Goal: Task Accomplishment & Management: Manage account settings

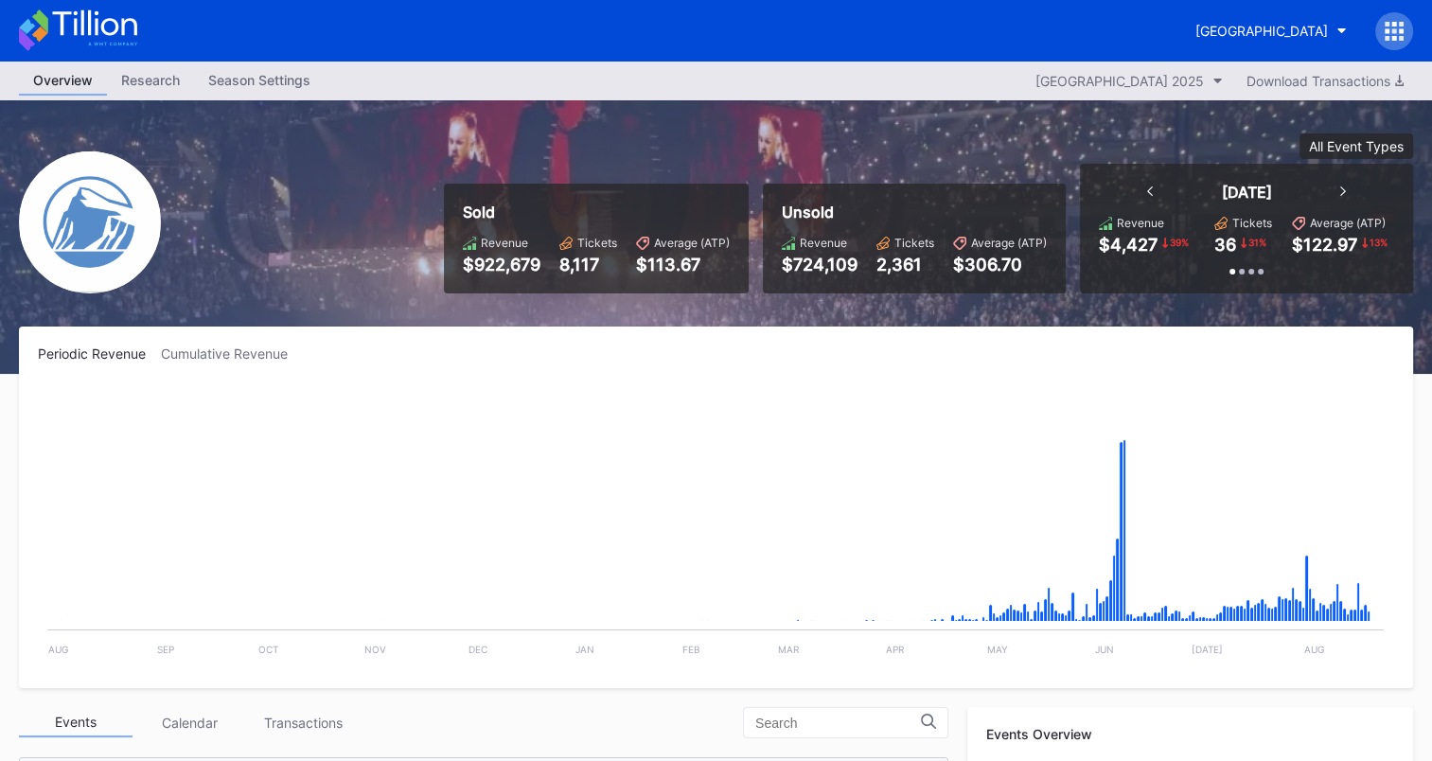
scroll to position [1968, 0]
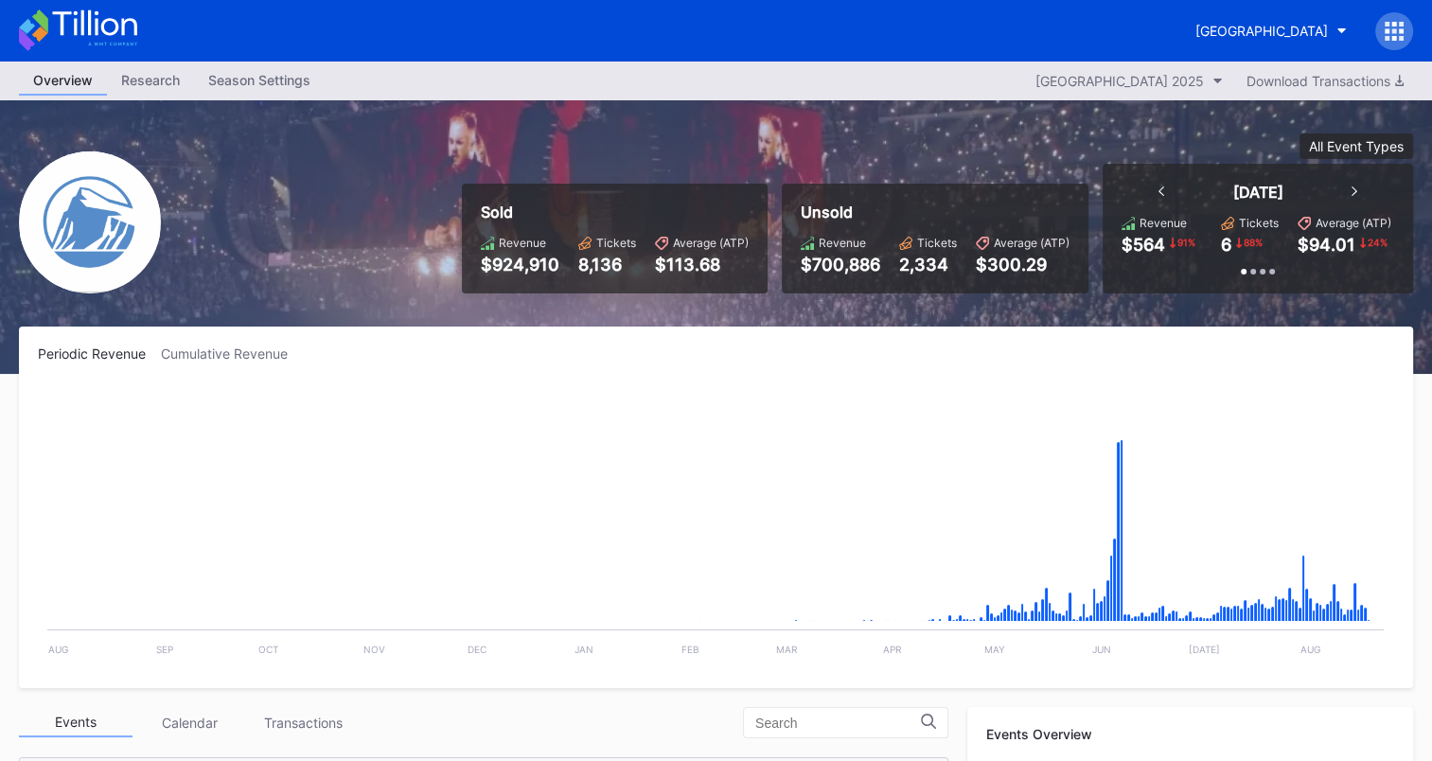
scroll to position [473, 0]
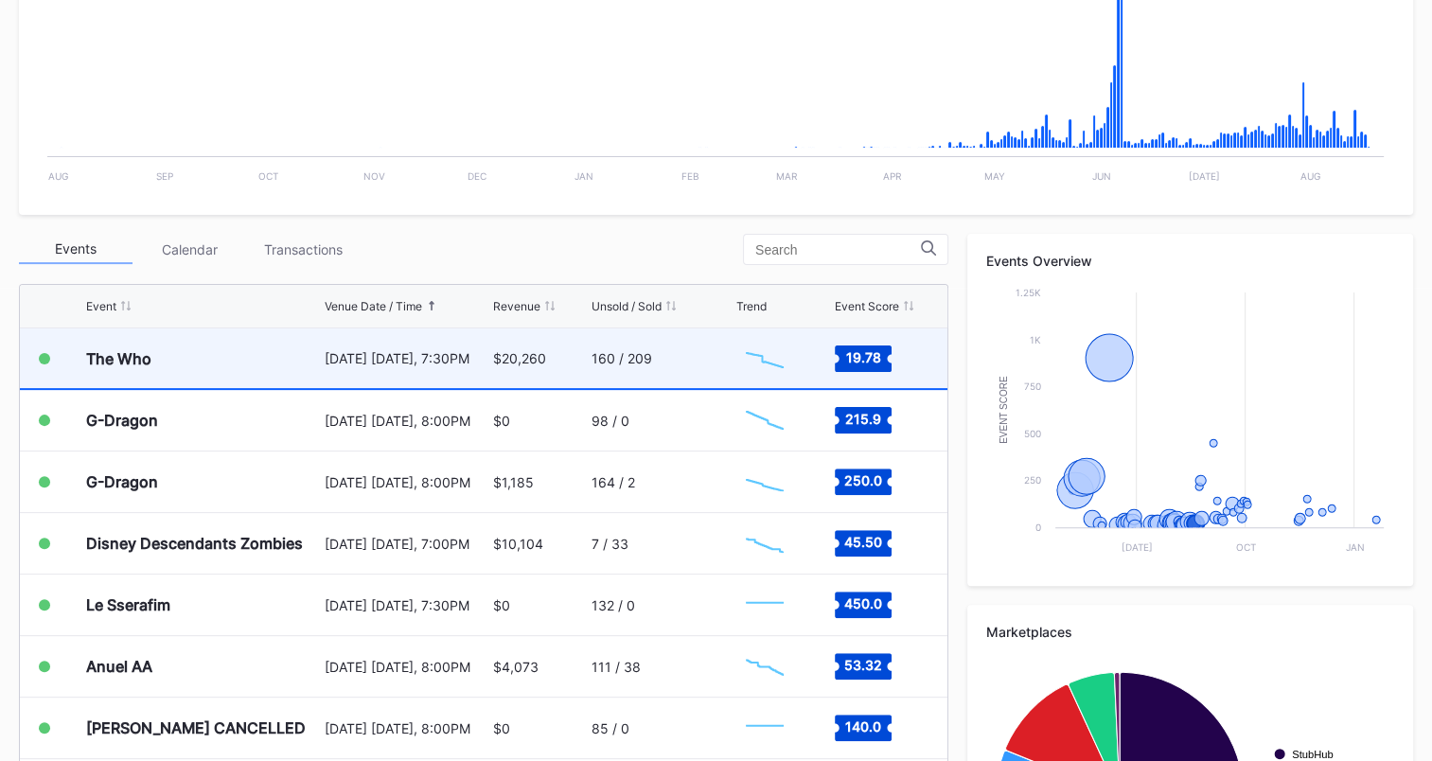
click at [678, 370] on div "160 / 209" at bounding box center [661, 358] width 140 height 60
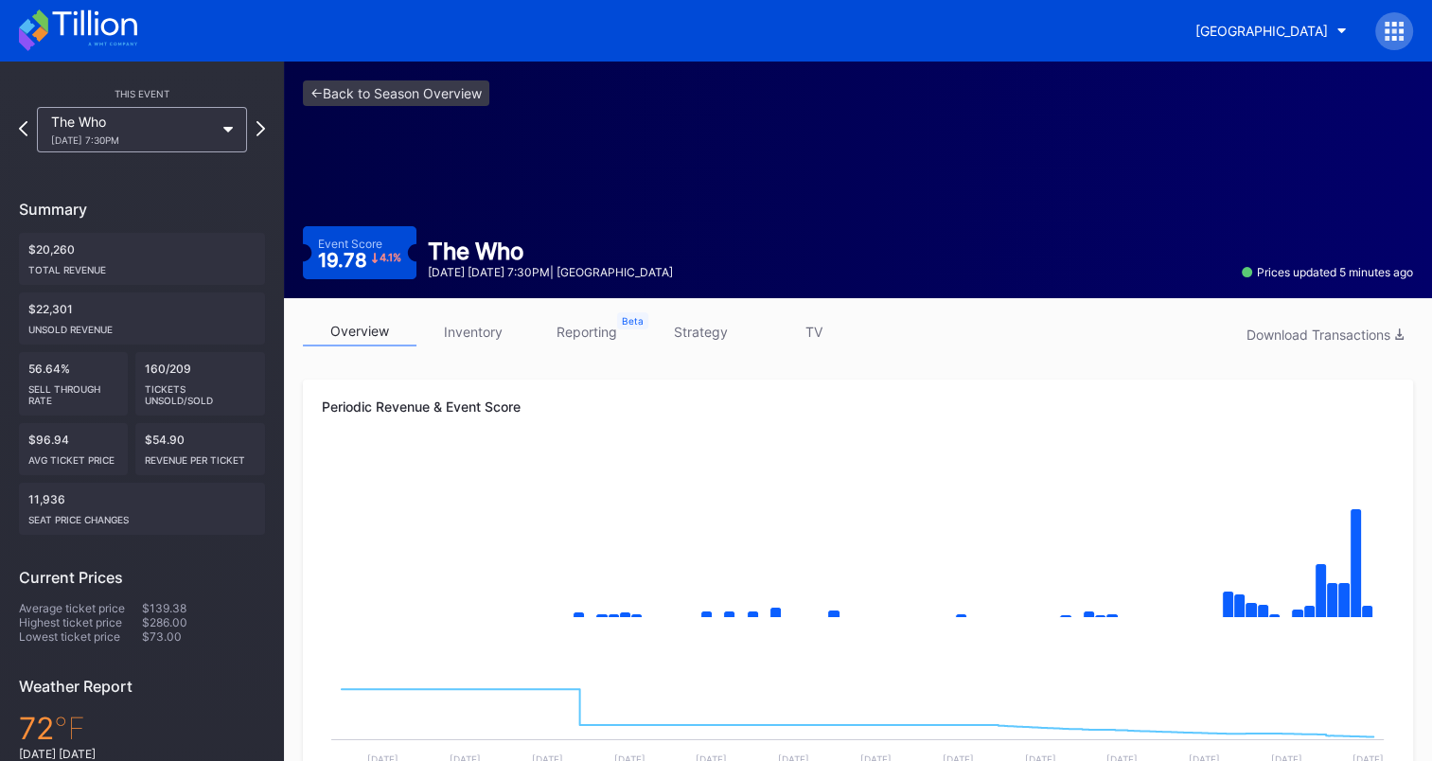
click at [708, 326] on link "strategy" at bounding box center [700, 331] width 114 height 29
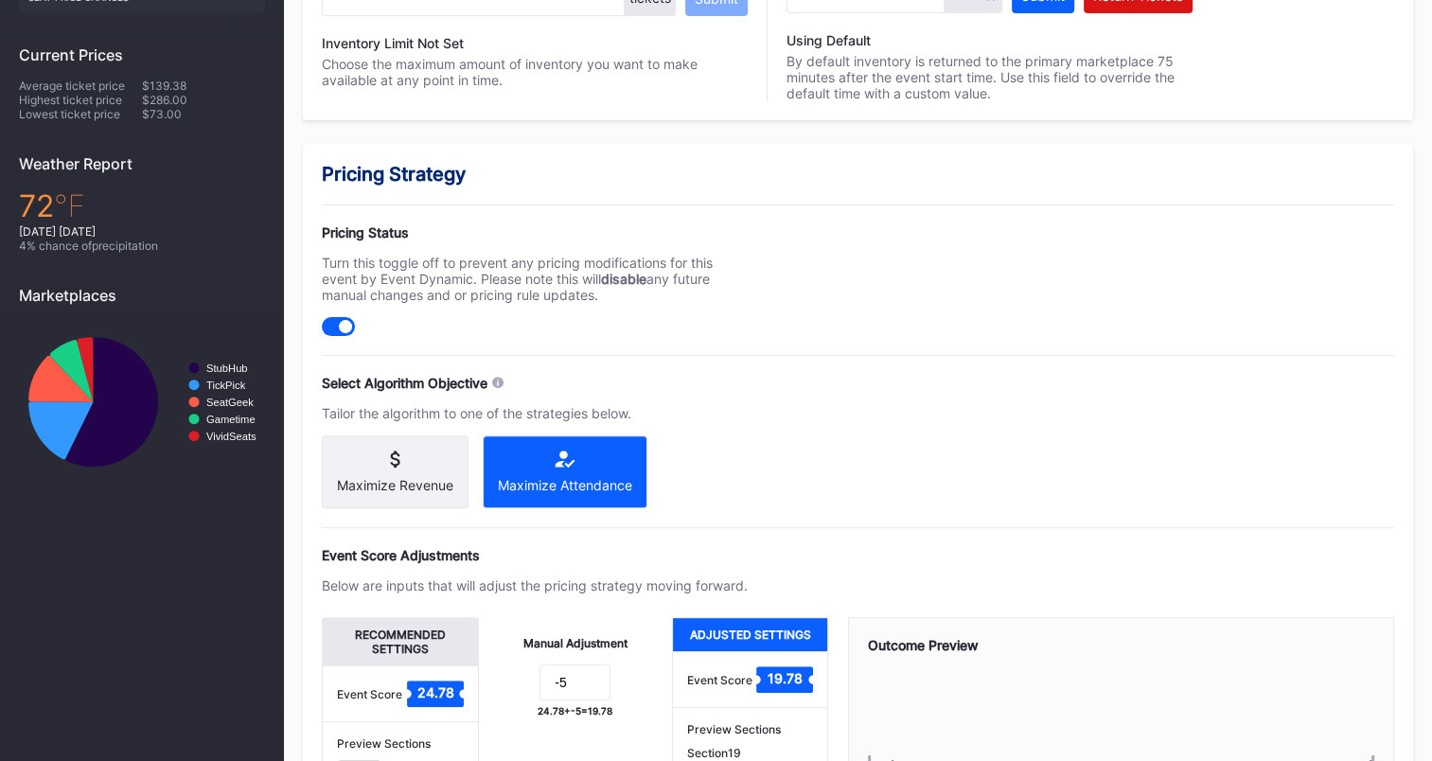
scroll to position [712, 0]
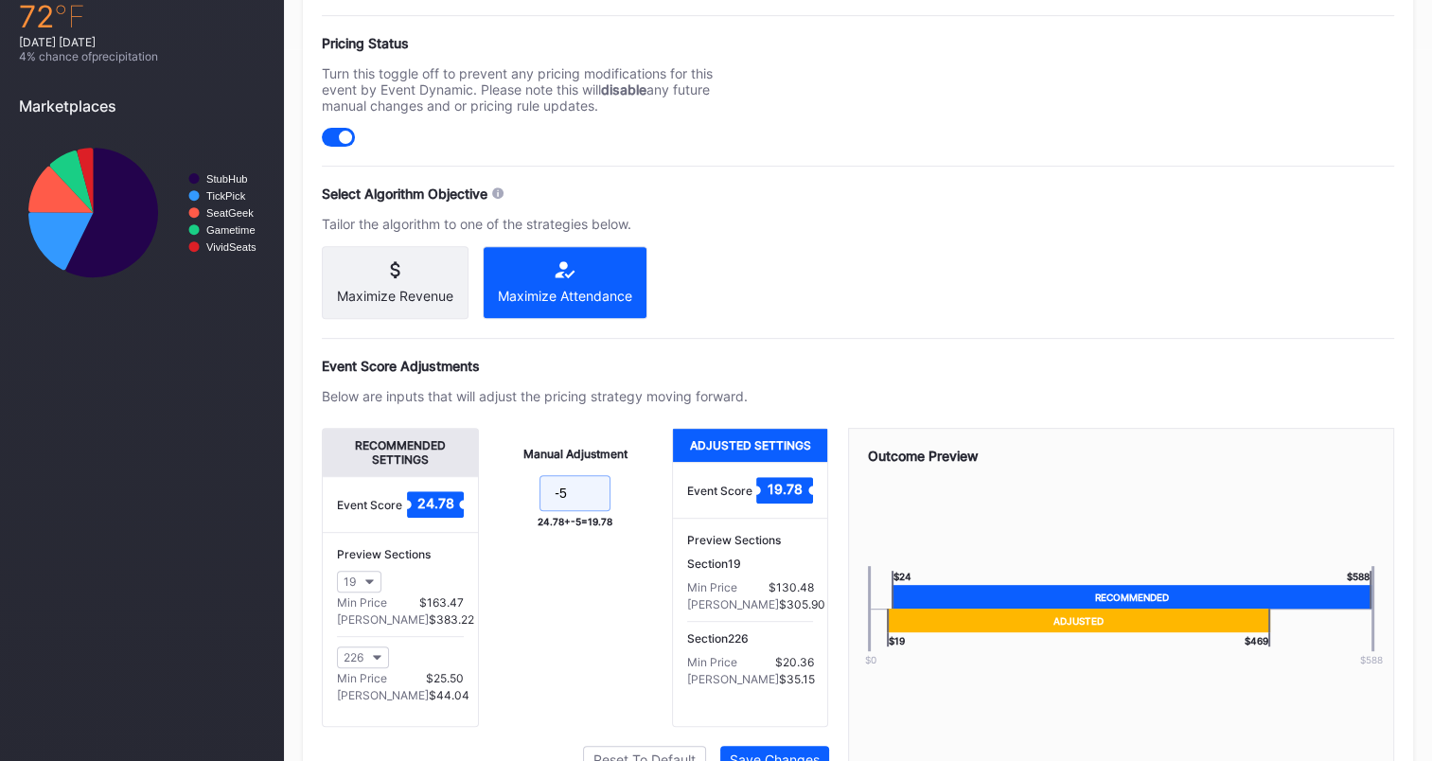
click at [593, 502] on input "-5" at bounding box center [574, 493] width 71 height 36
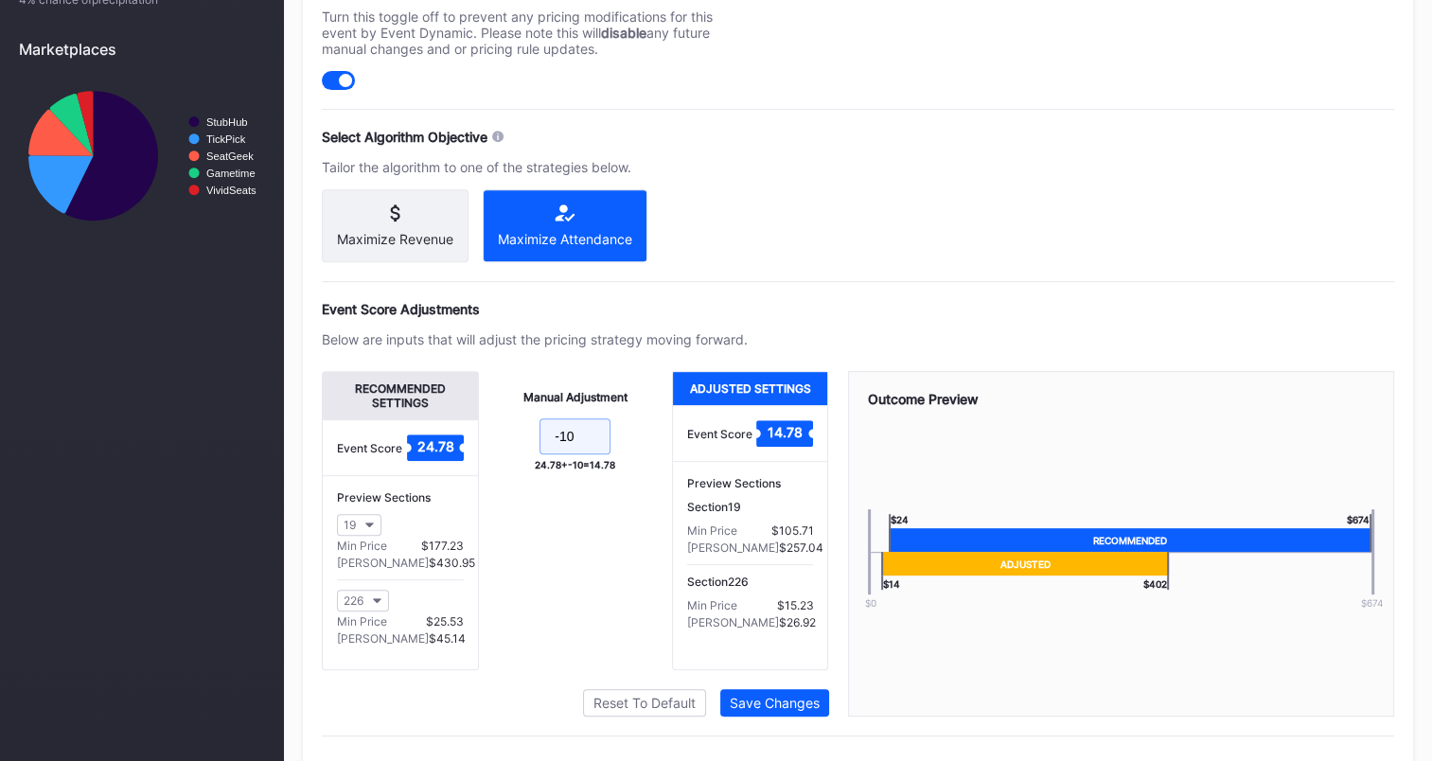
scroll to position [813, 0]
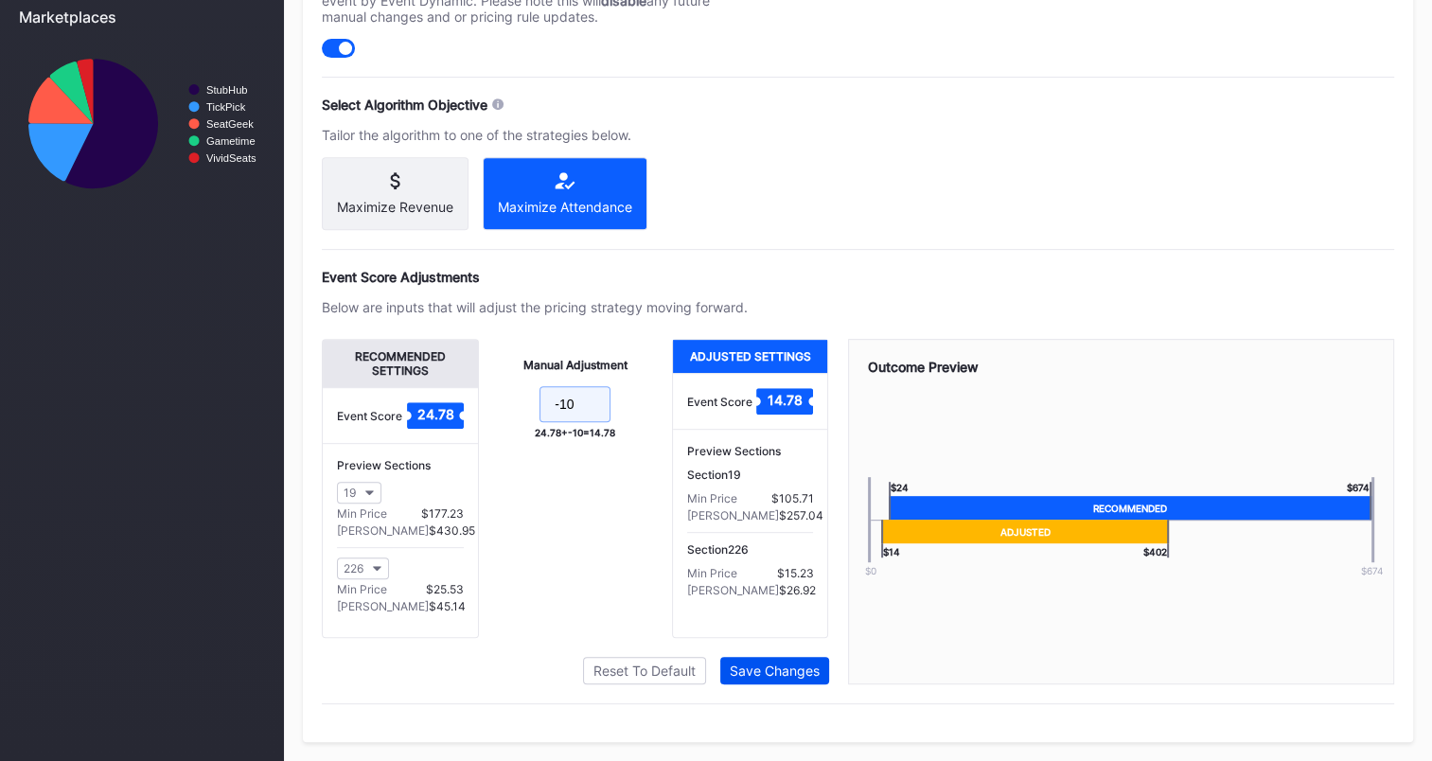
type input "-10"
click at [763, 666] on div "Save Changes" at bounding box center [775, 670] width 90 height 16
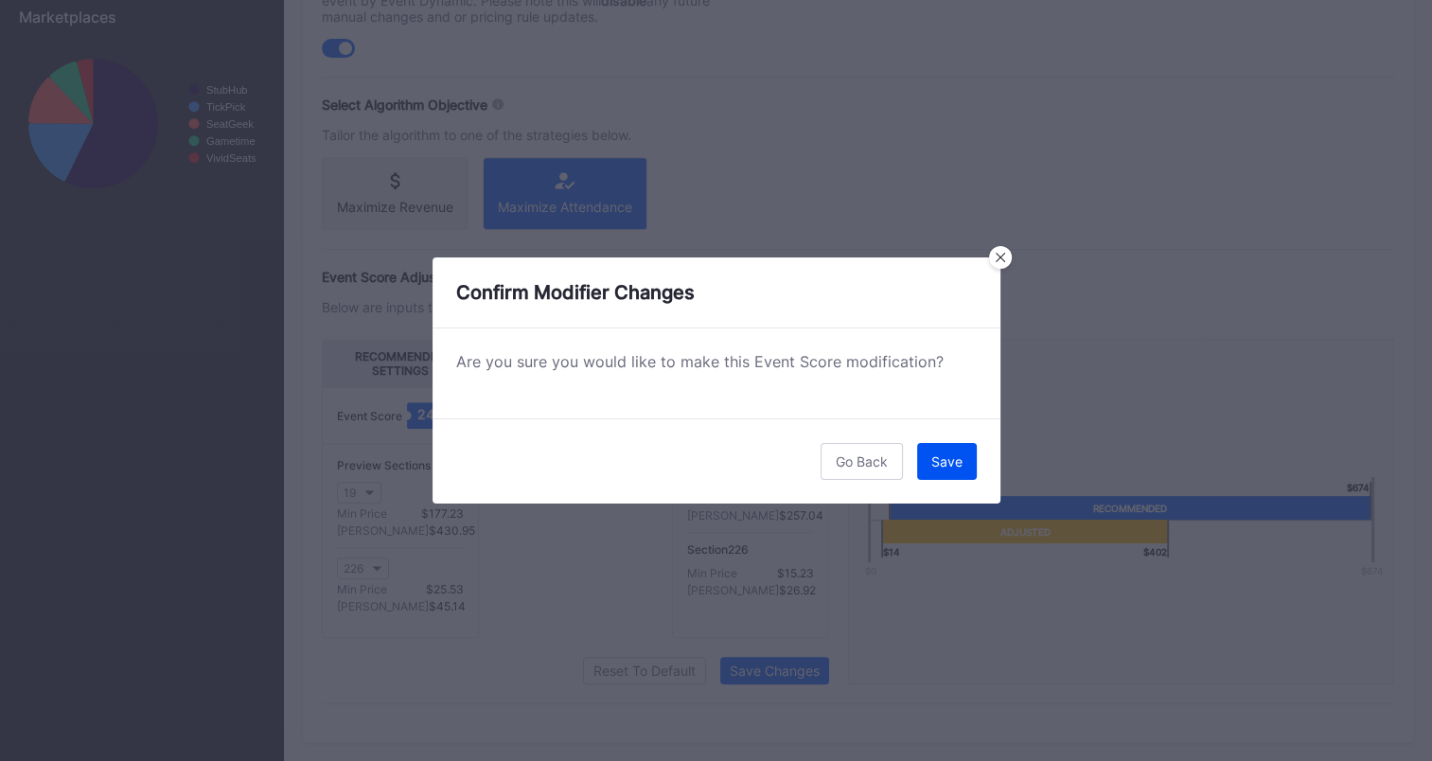
click at [952, 449] on button "Save" at bounding box center [947, 461] width 60 height 37
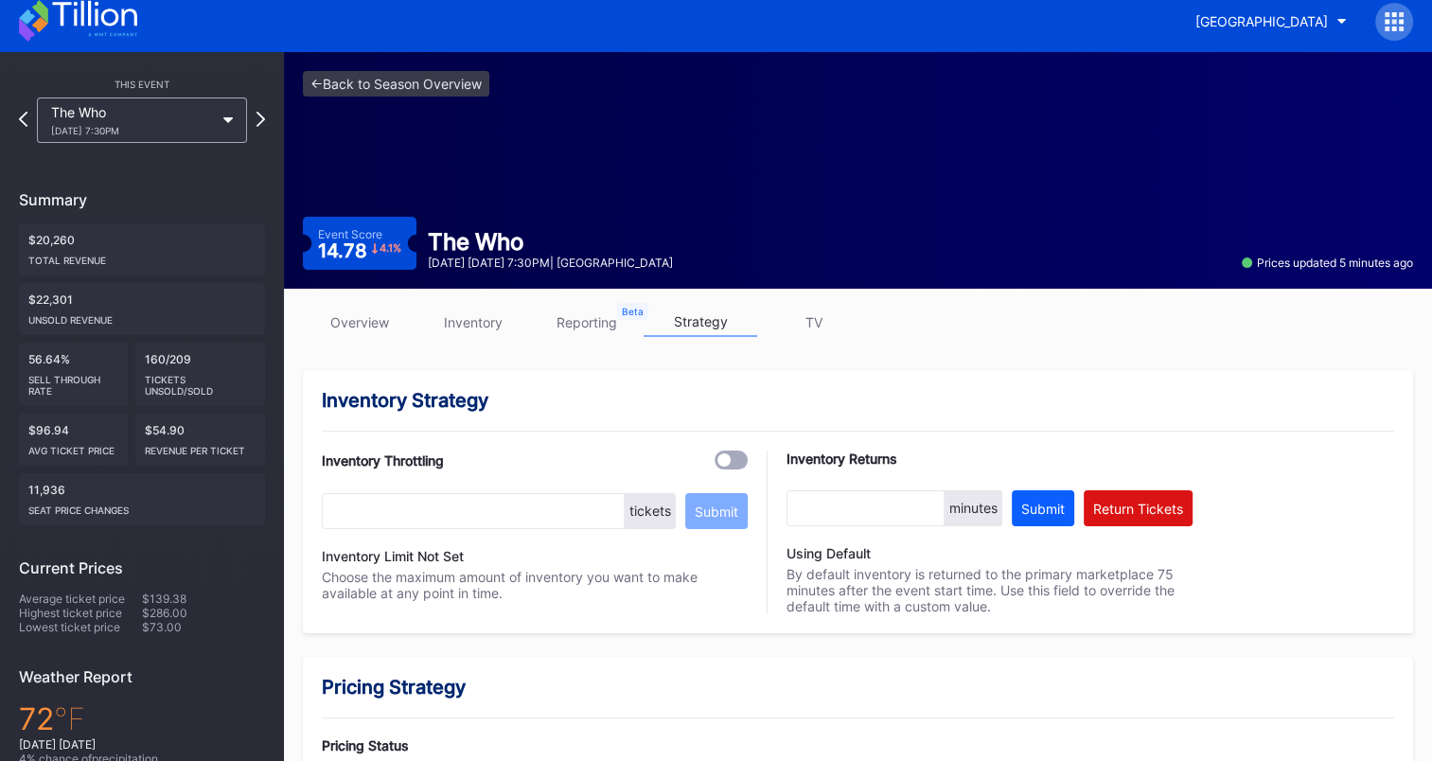
scroll to position [0, 0]
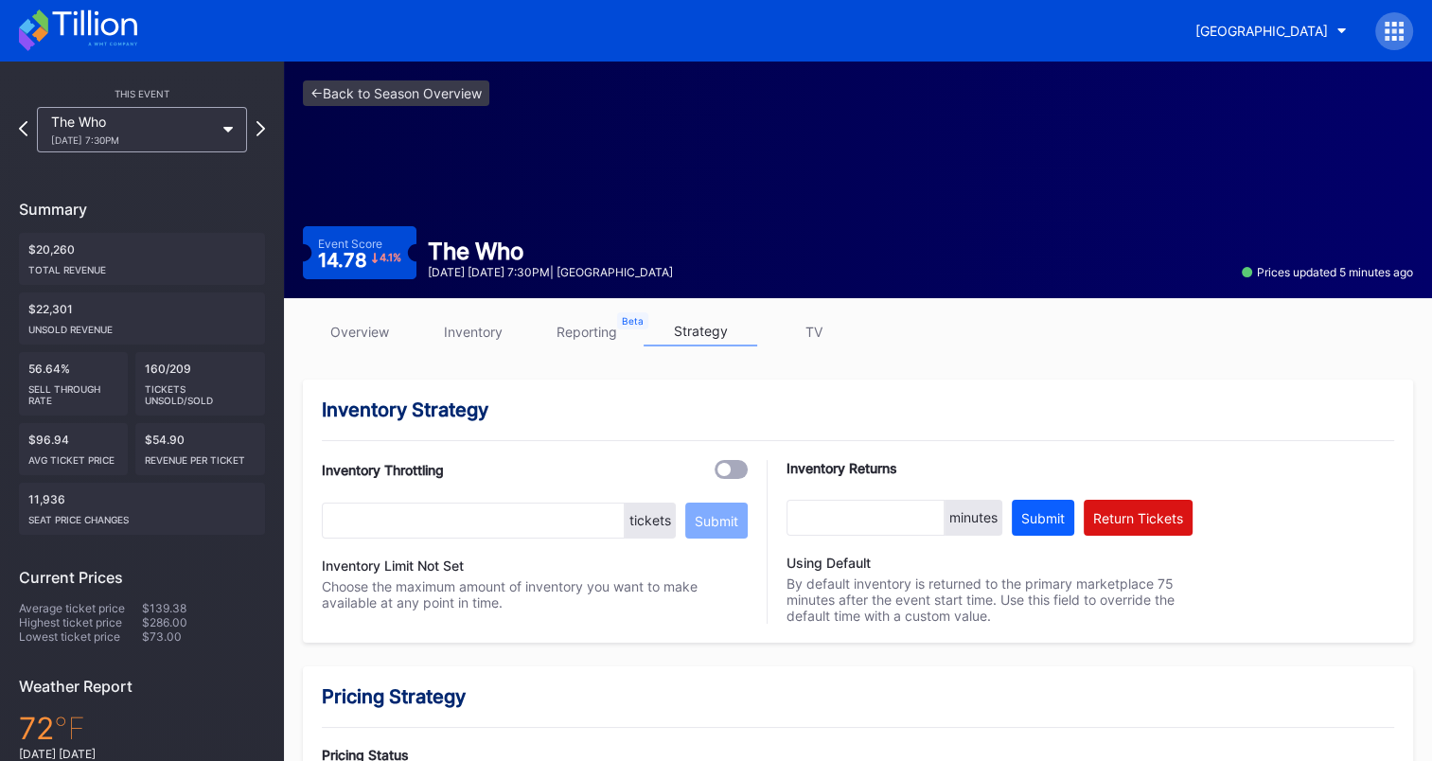
click at [99, 31] on icon at bounding box center [78, 30] width 118 height 42
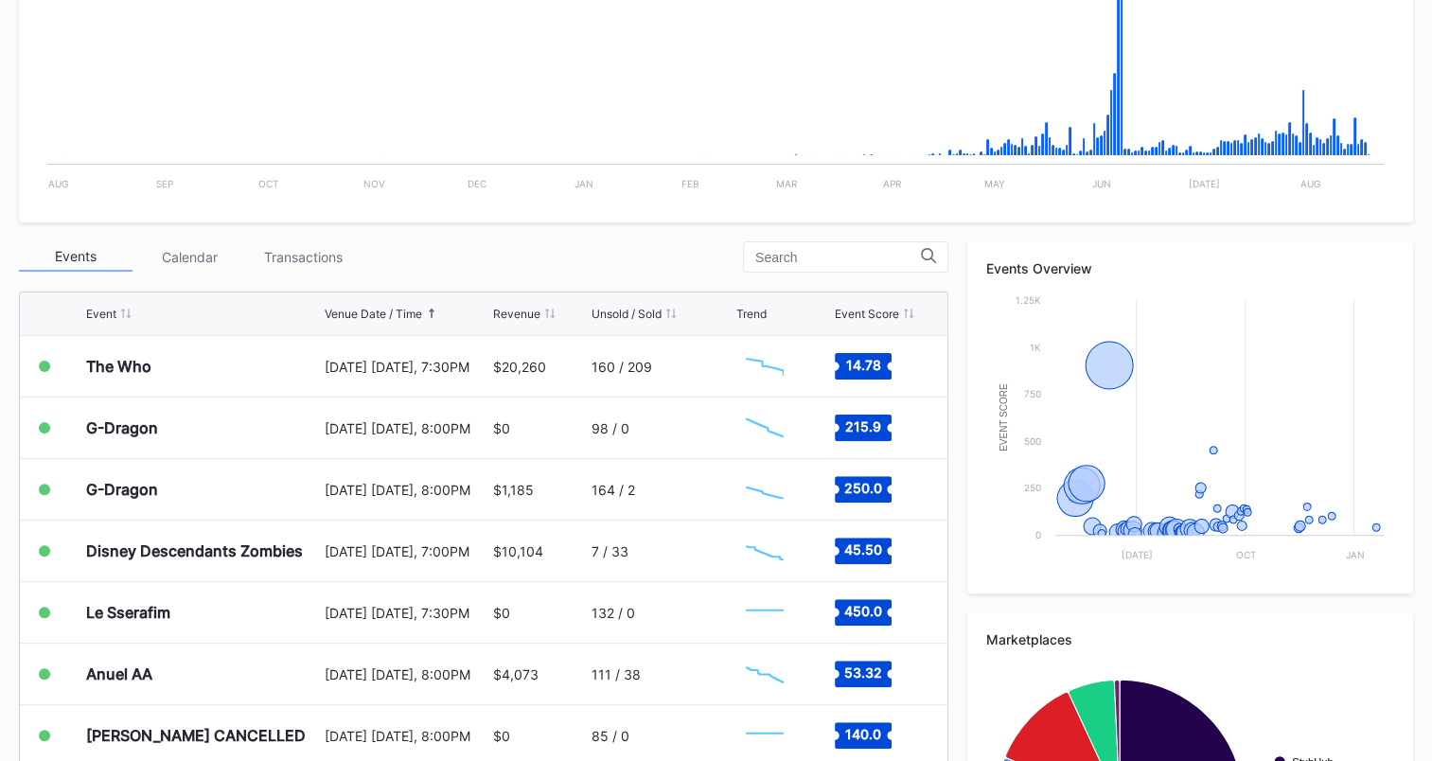
scroll to position [473, 0]
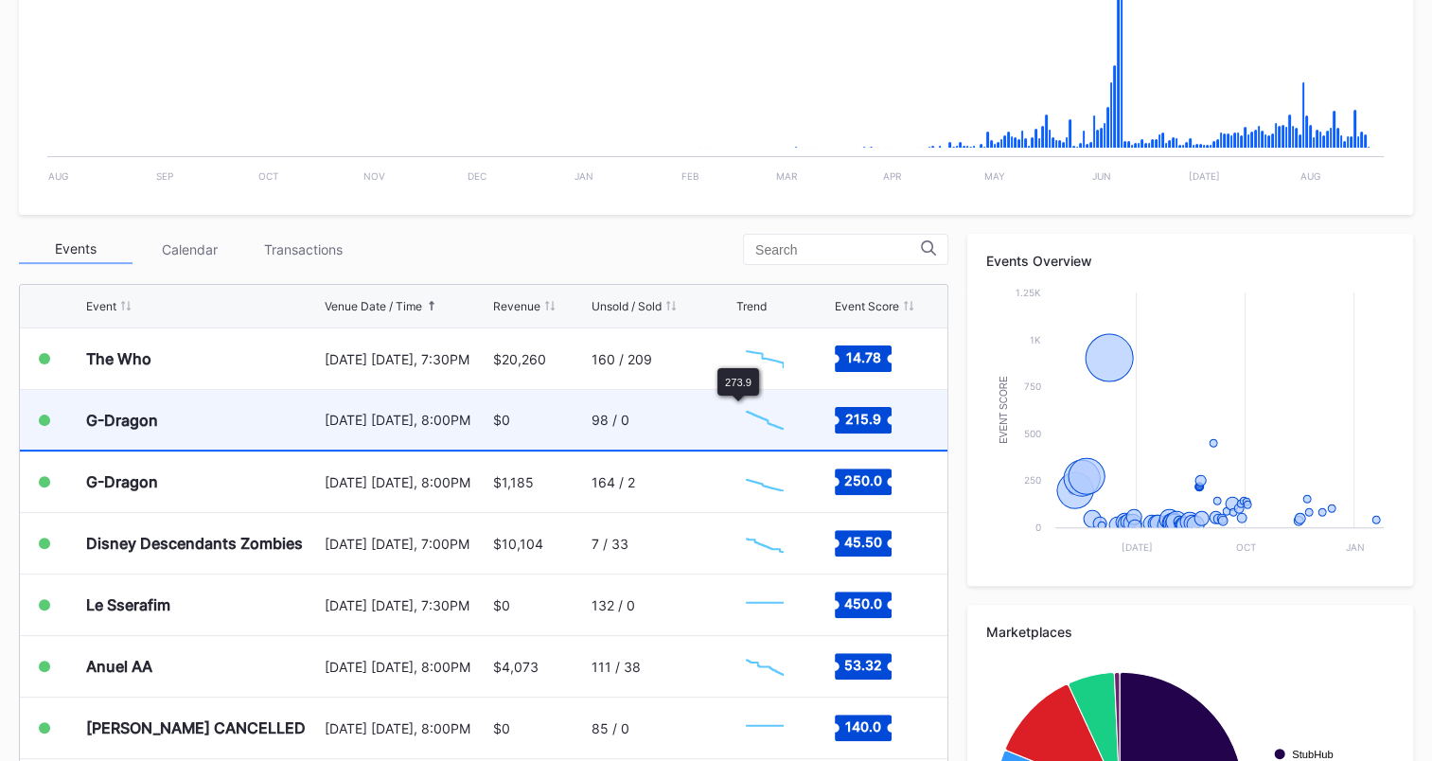
click at [676, 420] on div "98 / 0" at bounding box center [661, 420] width 140 height 60
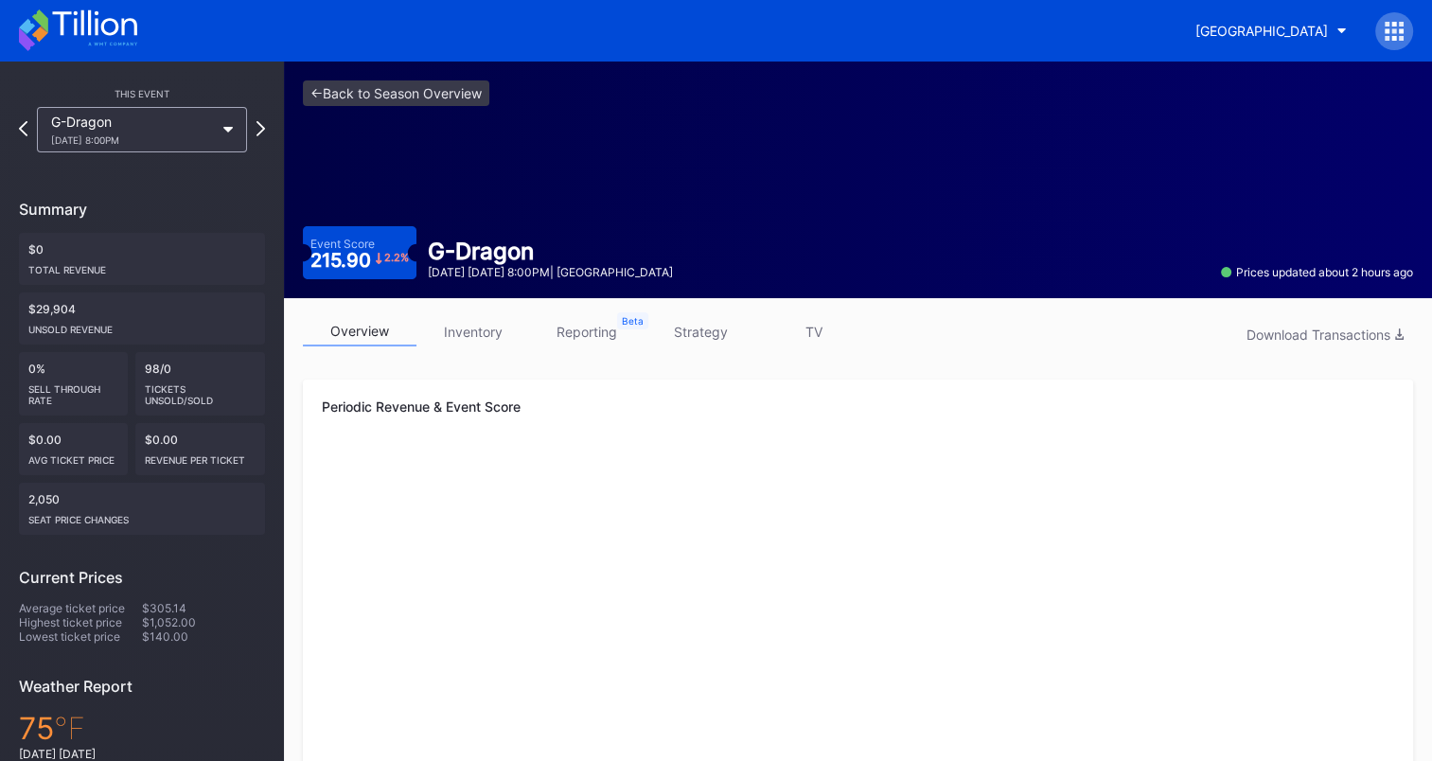
click at [678, 329] on link "strategy" at bounding box center [700, 331] width 114 height 29
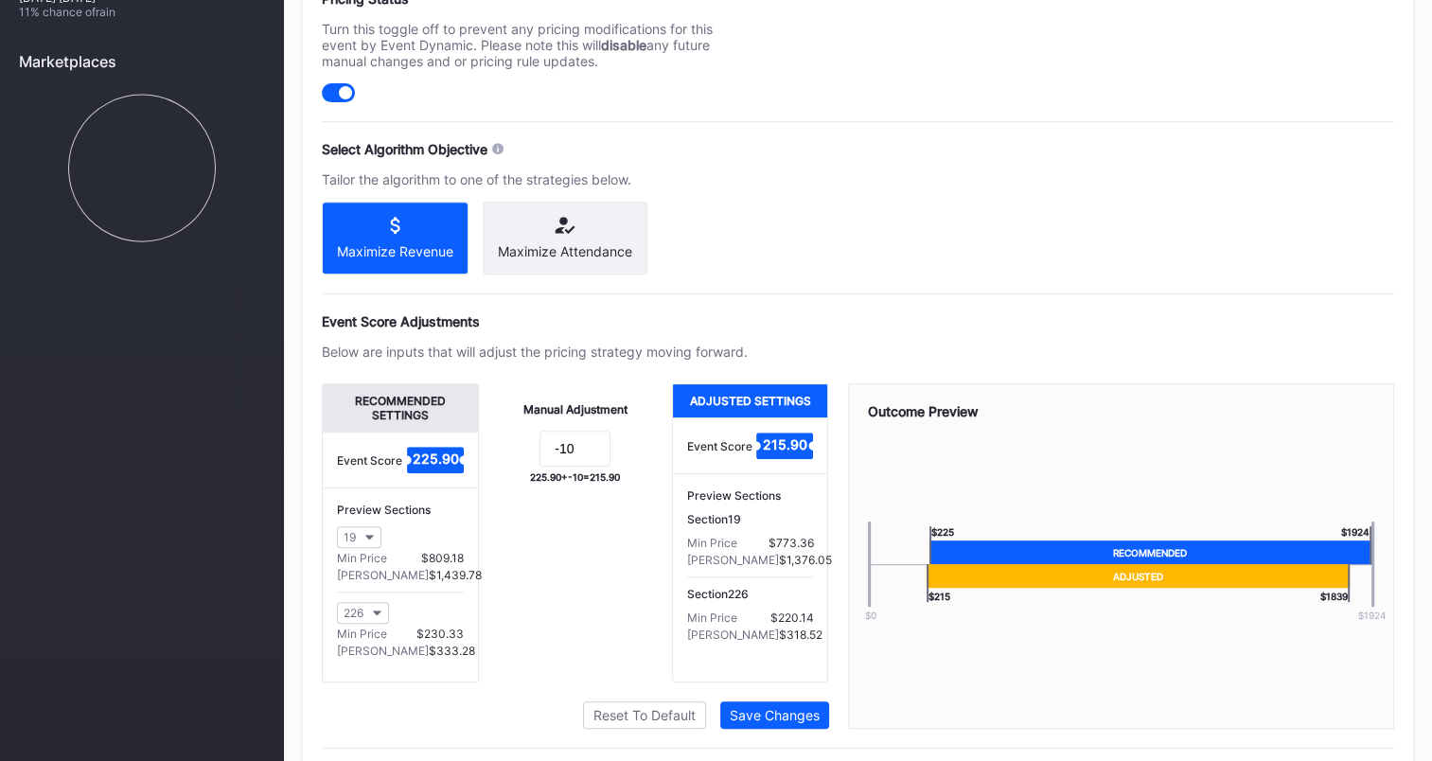
scroll to position [757, 0]
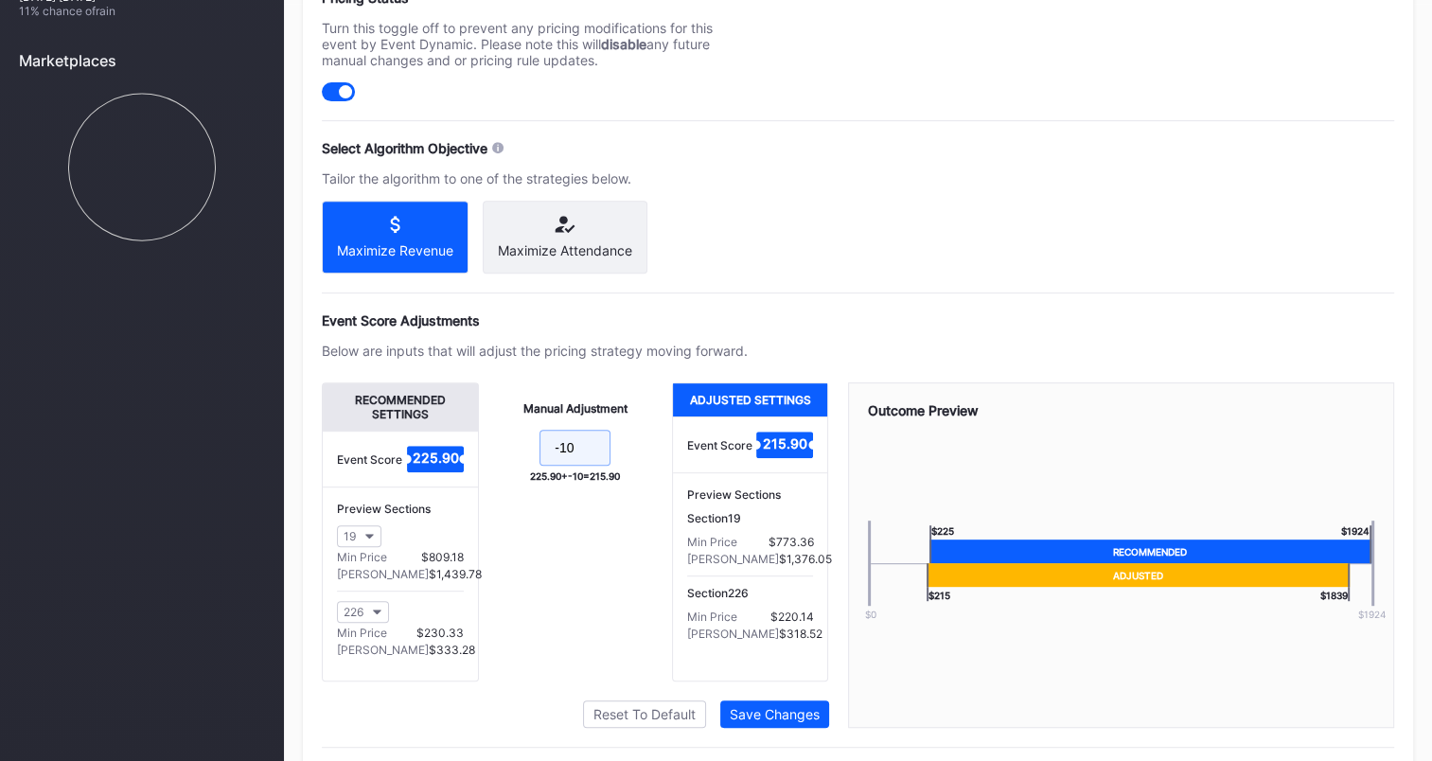
click at [587, 462] on input "-10" at bounding box center [574, 448] width 71 height 36
type input "-20"
click at [765, 722] on div "Save Changes" at bounding box center [775, 714] width 90 height 16
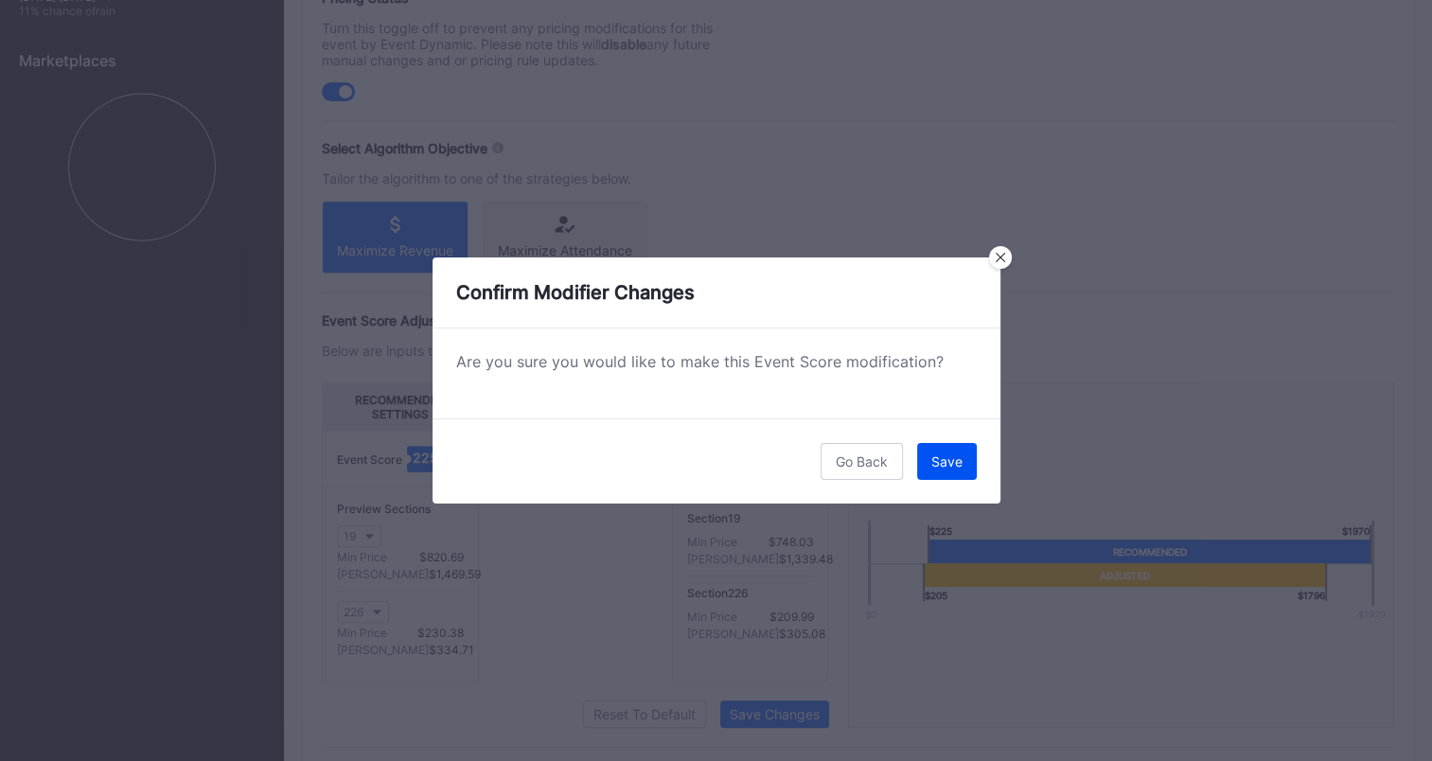
click at [954, 466] on div "Save" at bounding box center [946, 461] width 31 height 16
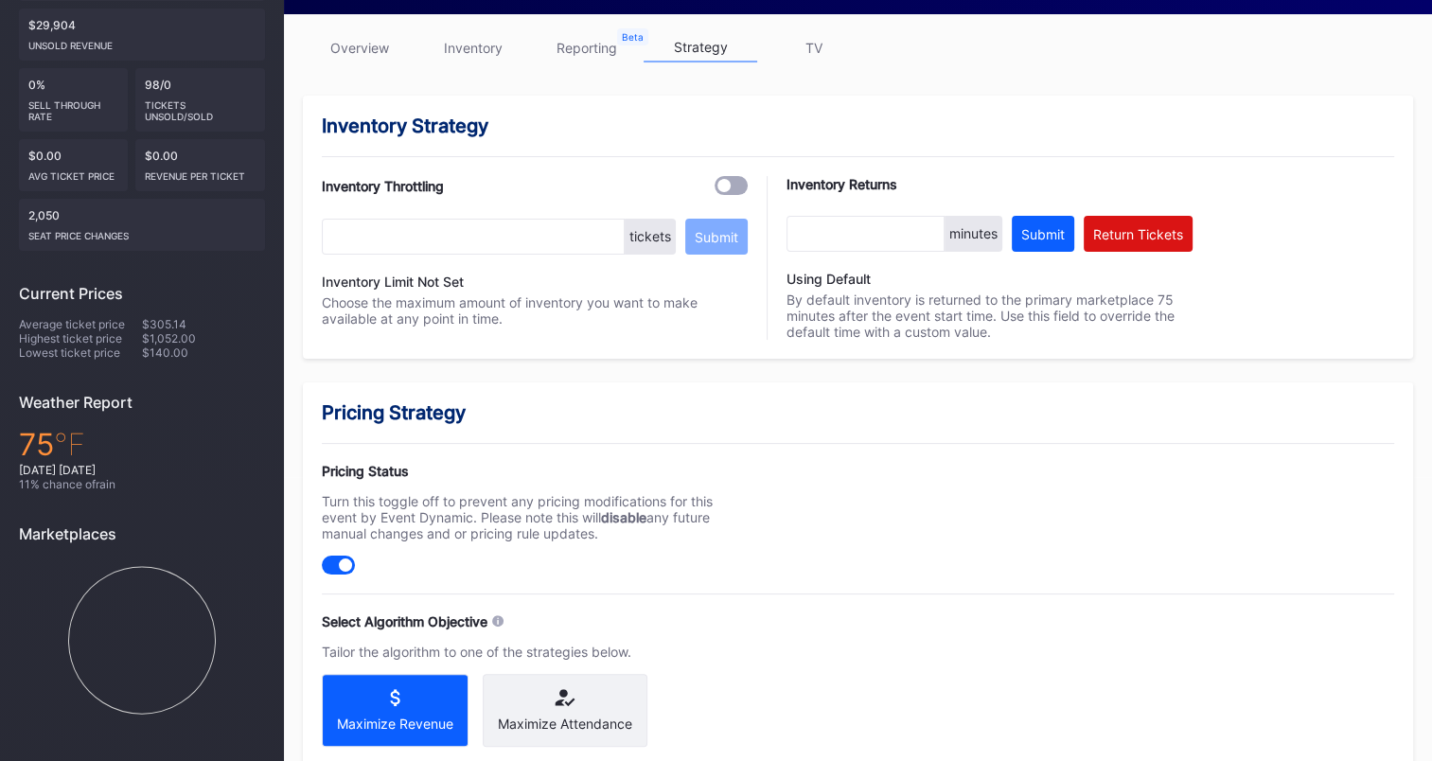
scroll to position [0, 0]
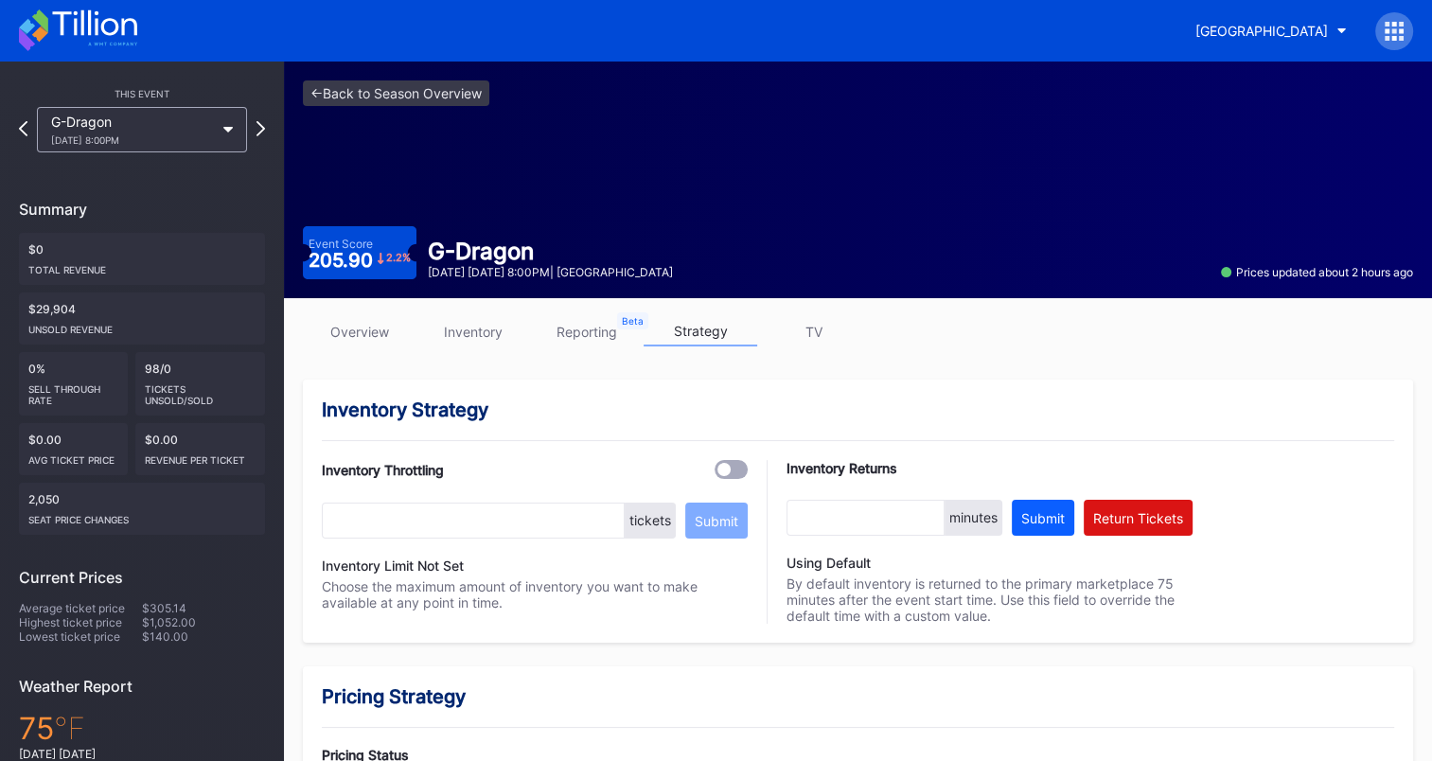
click at [91, 24] on icon at bounding box center [94, 23] width 84 height 26
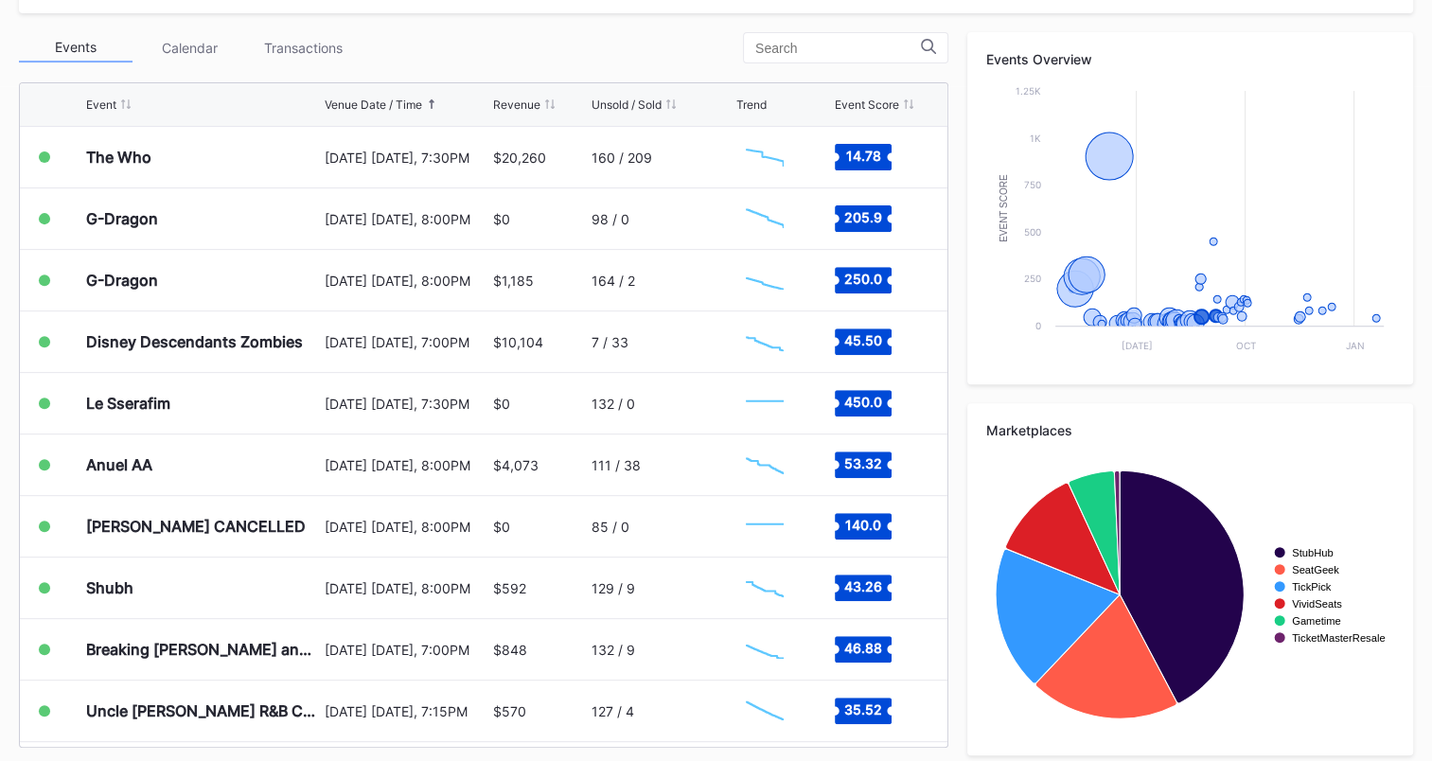
scroll to position [686, 0]
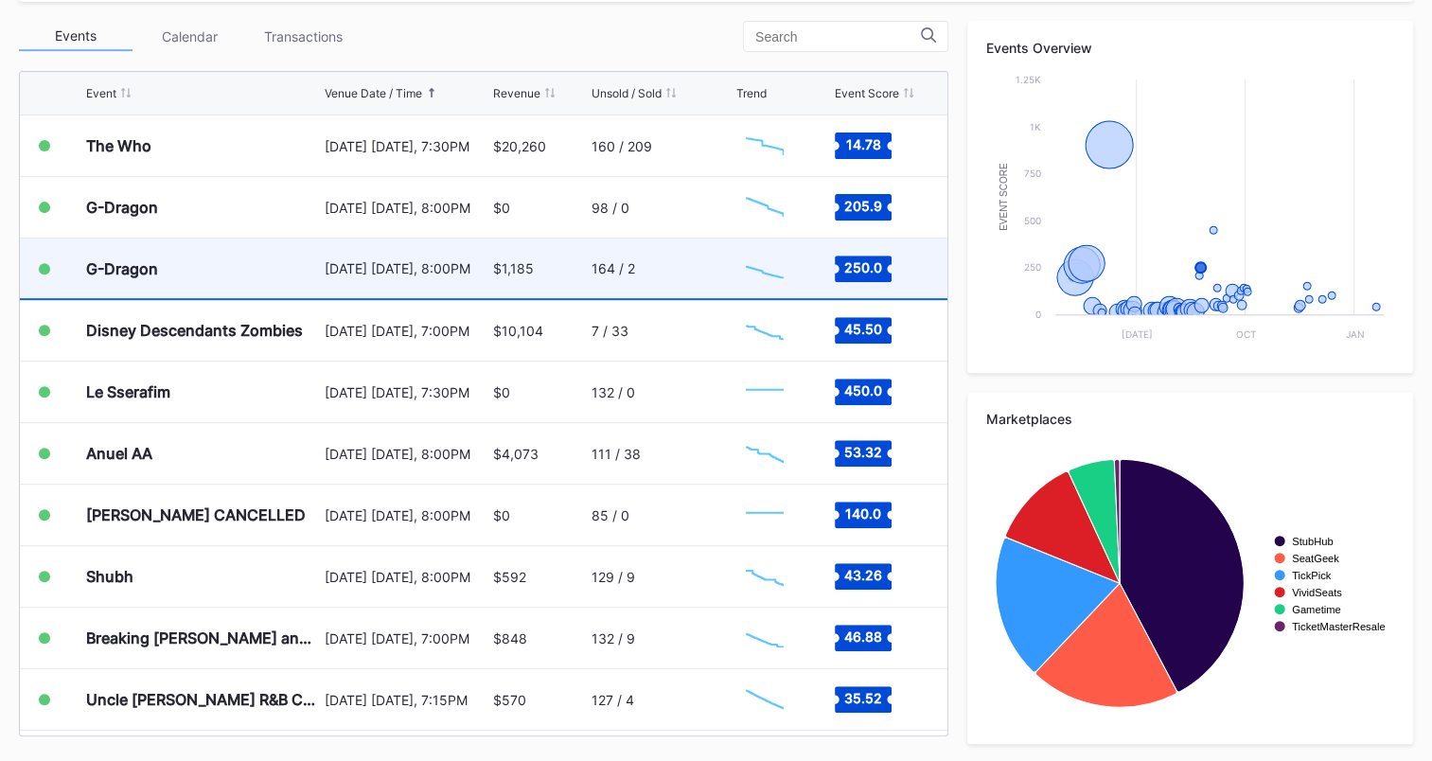
click at [639, 263] on div "164 / 2" at bounding box center [661, 268] width 140 height 60
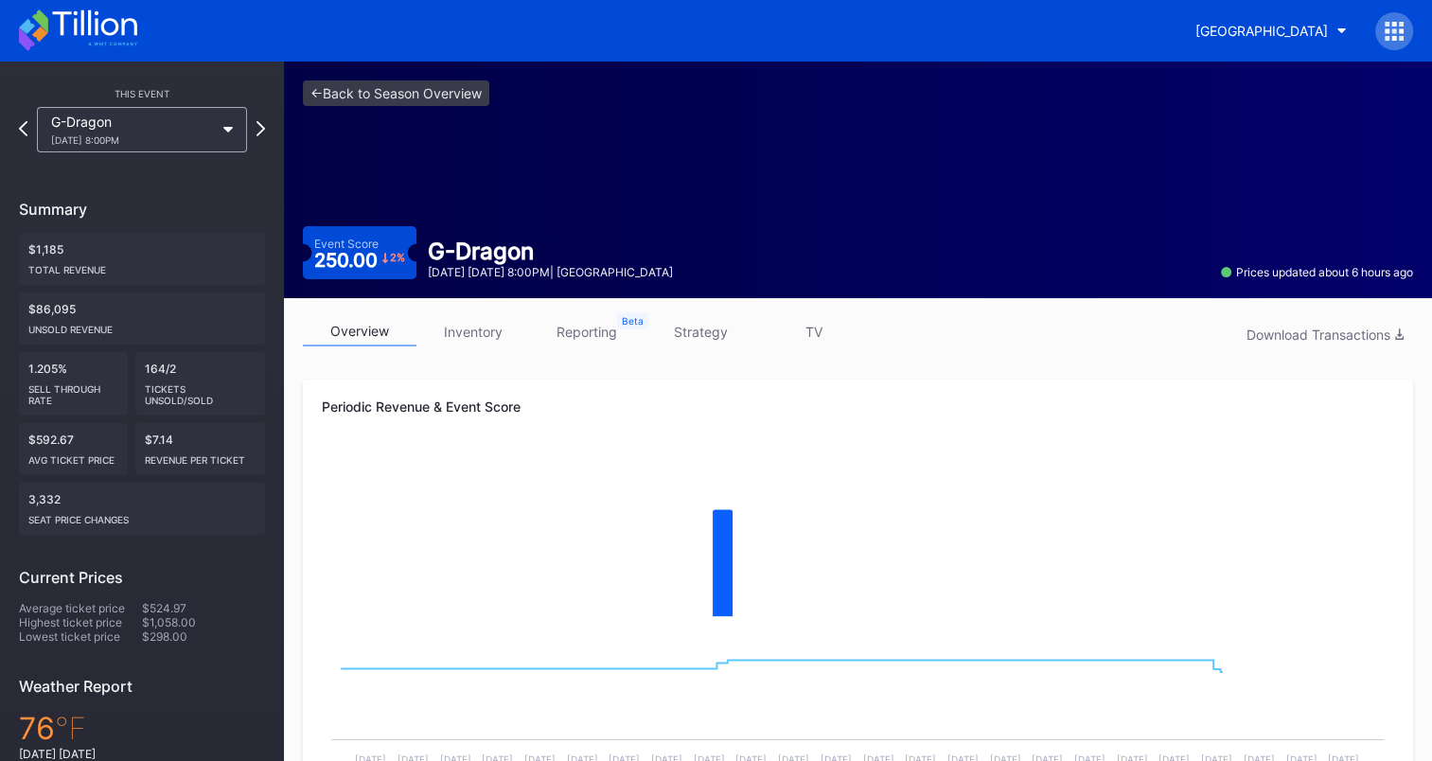
click at [704, 328] on link "strategy" at bounding box center [700, 331] width 114 height 29
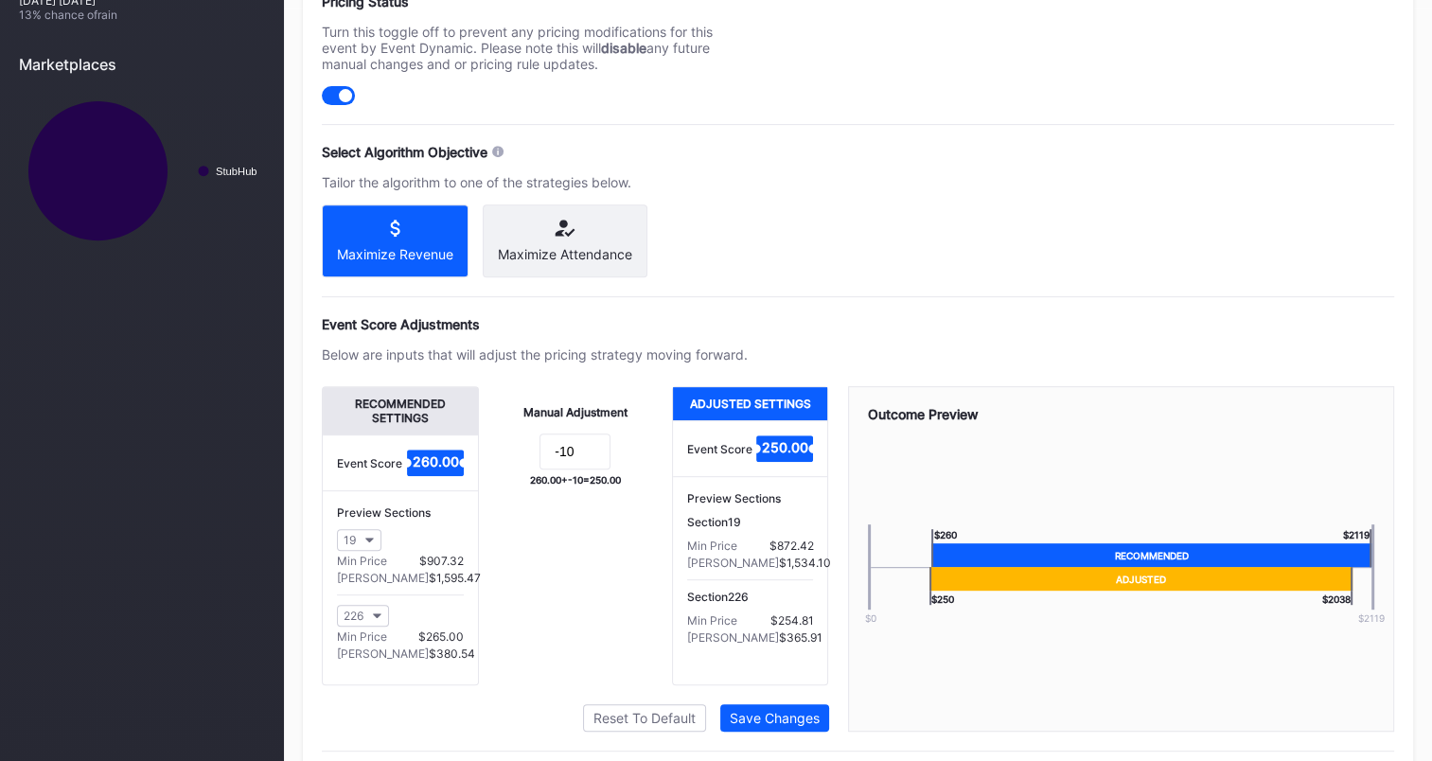
scroll to position [757, 0]
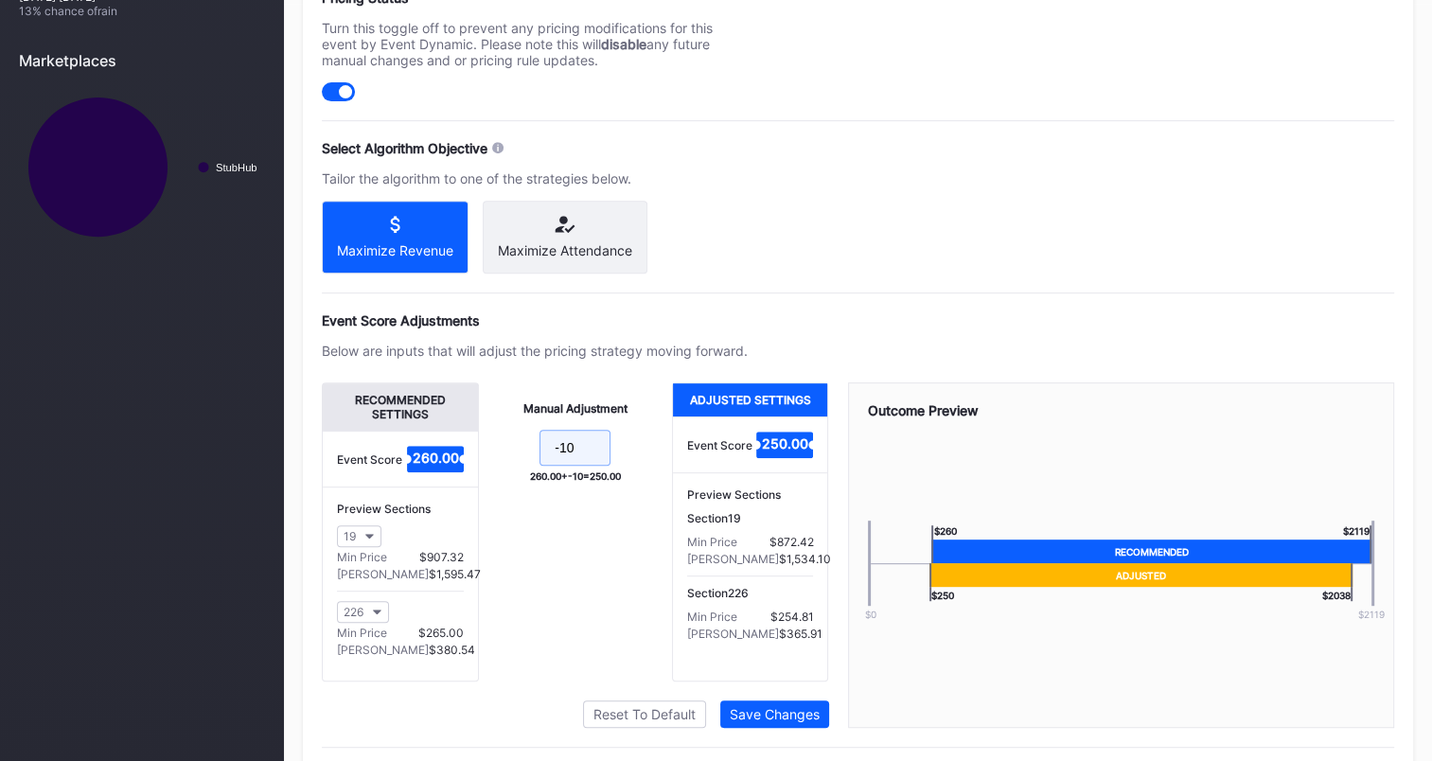
click at [597, 462] on input "-10" at bounding box center [574, 448] width 71 height 36
type input "-20"
click at [798, 722] on div "Save Changes" at bounding box center [775, 714] width 90 height 16
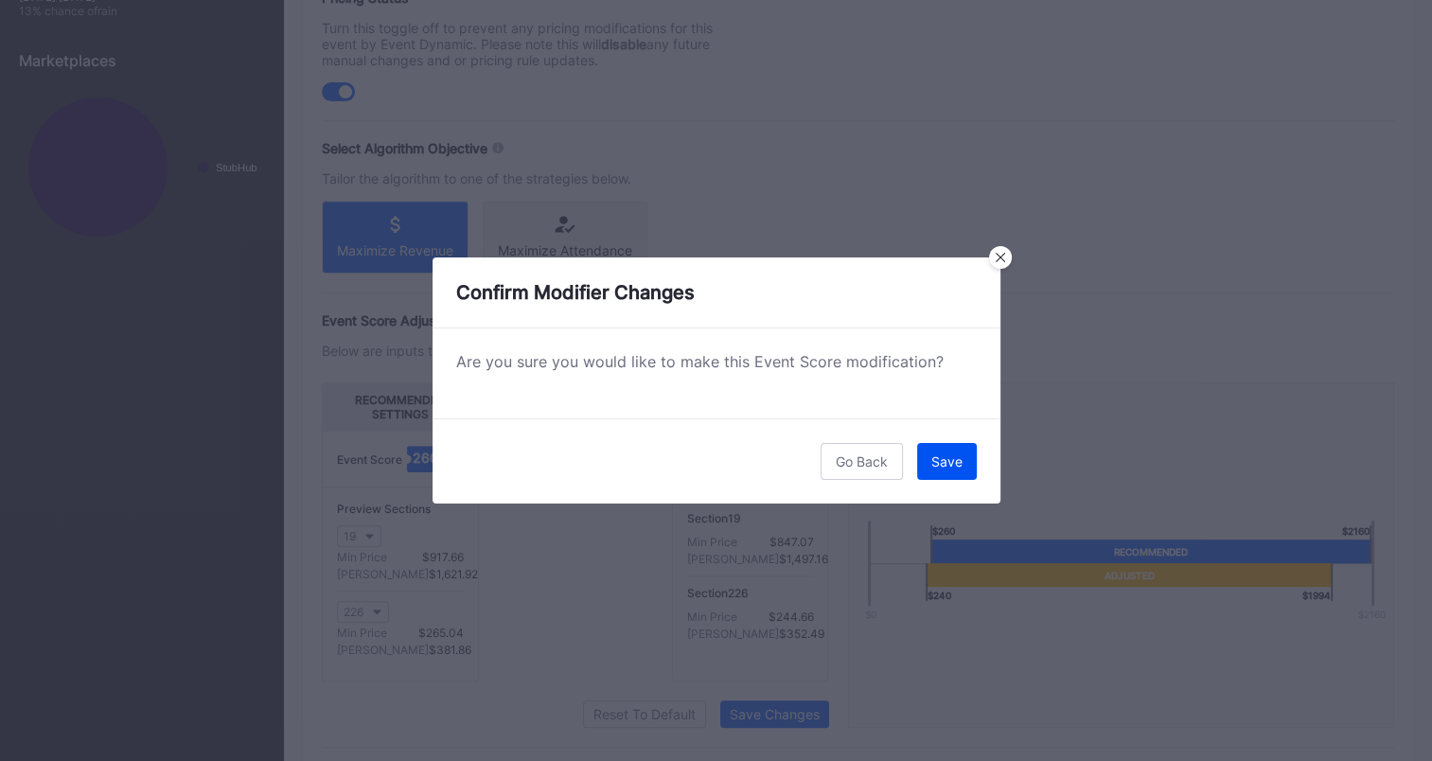
click at [954, 456] on div "Save" at bounding box center [946, 461] width 31 height 16
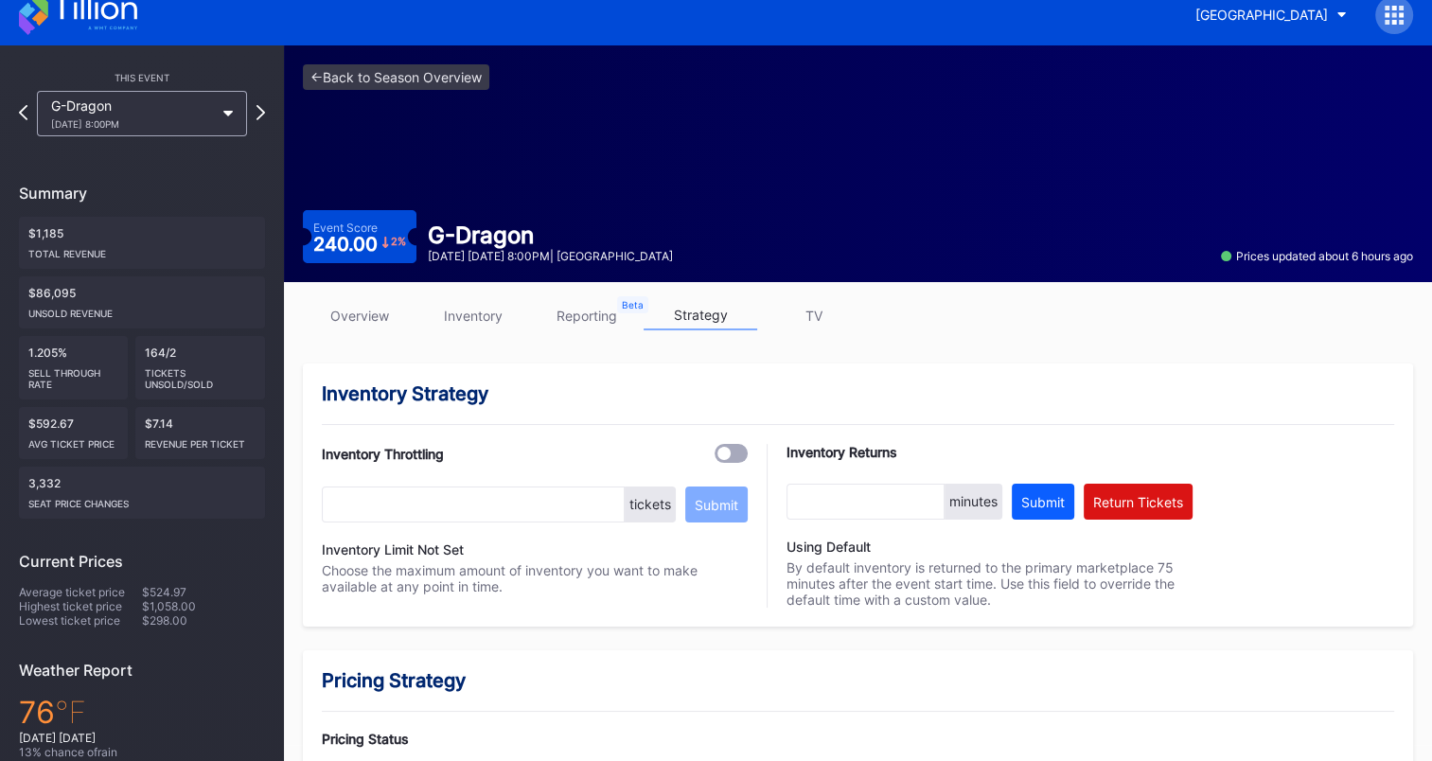
scroll to position [0, 0]
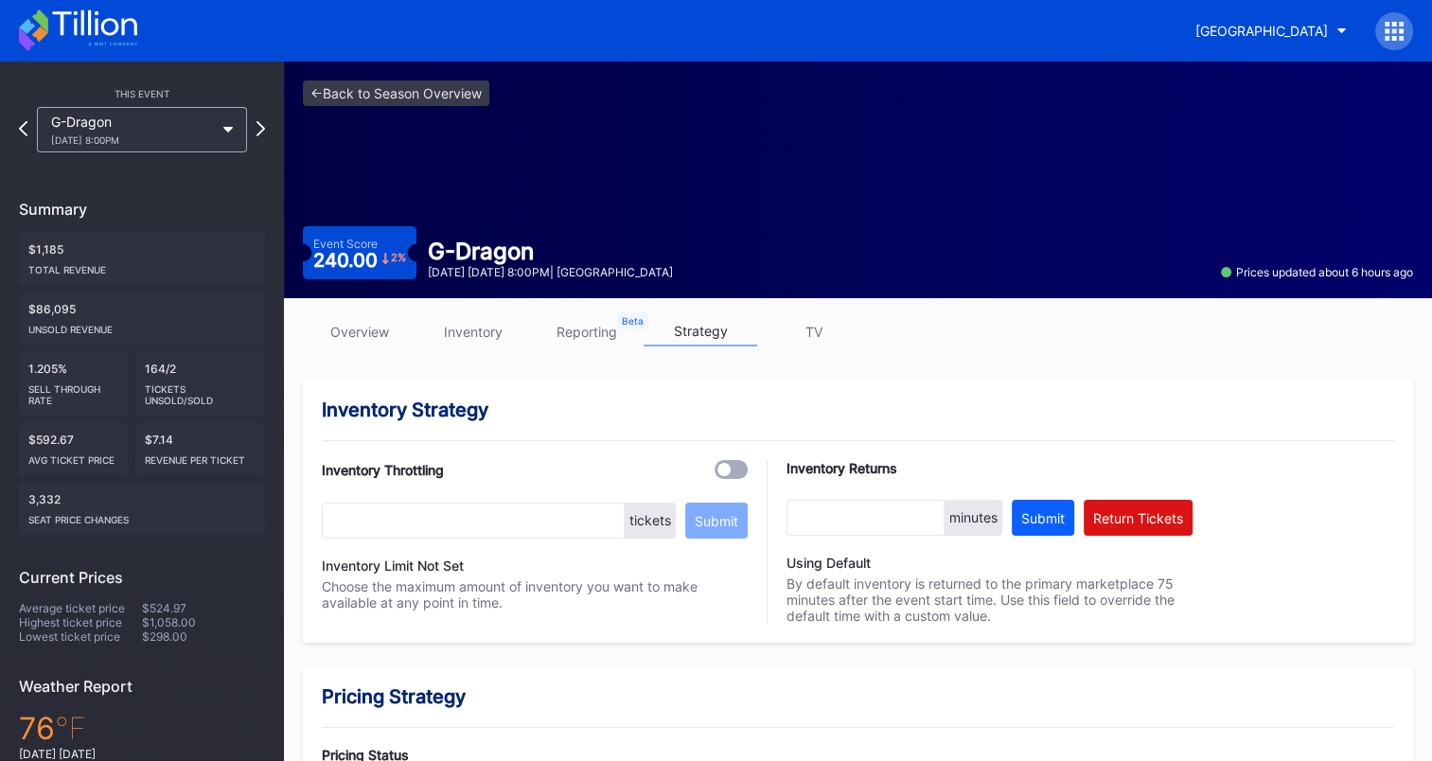
click at [108, 22] on icon at bounding box center [78, 30] width 118 height 42
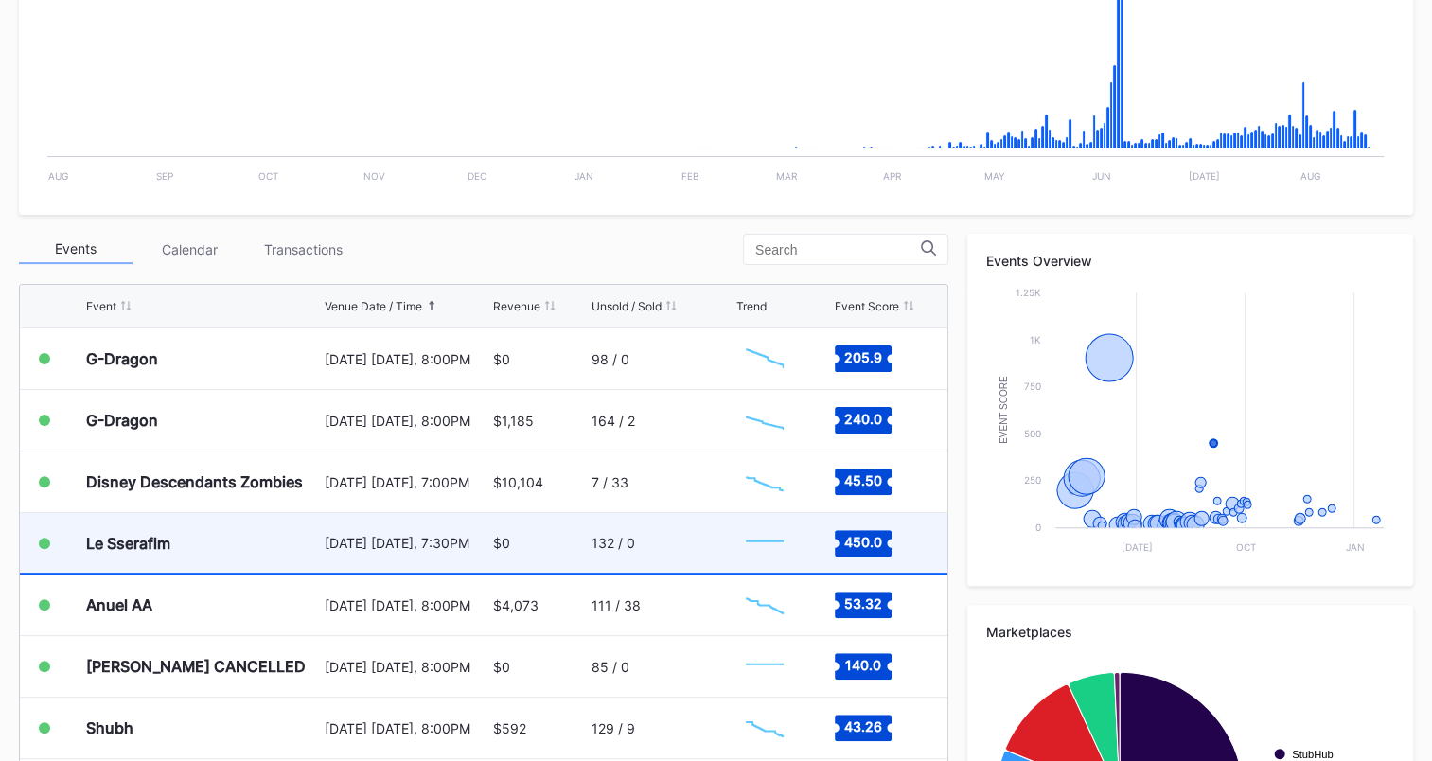
scroll to position [2063, 0]
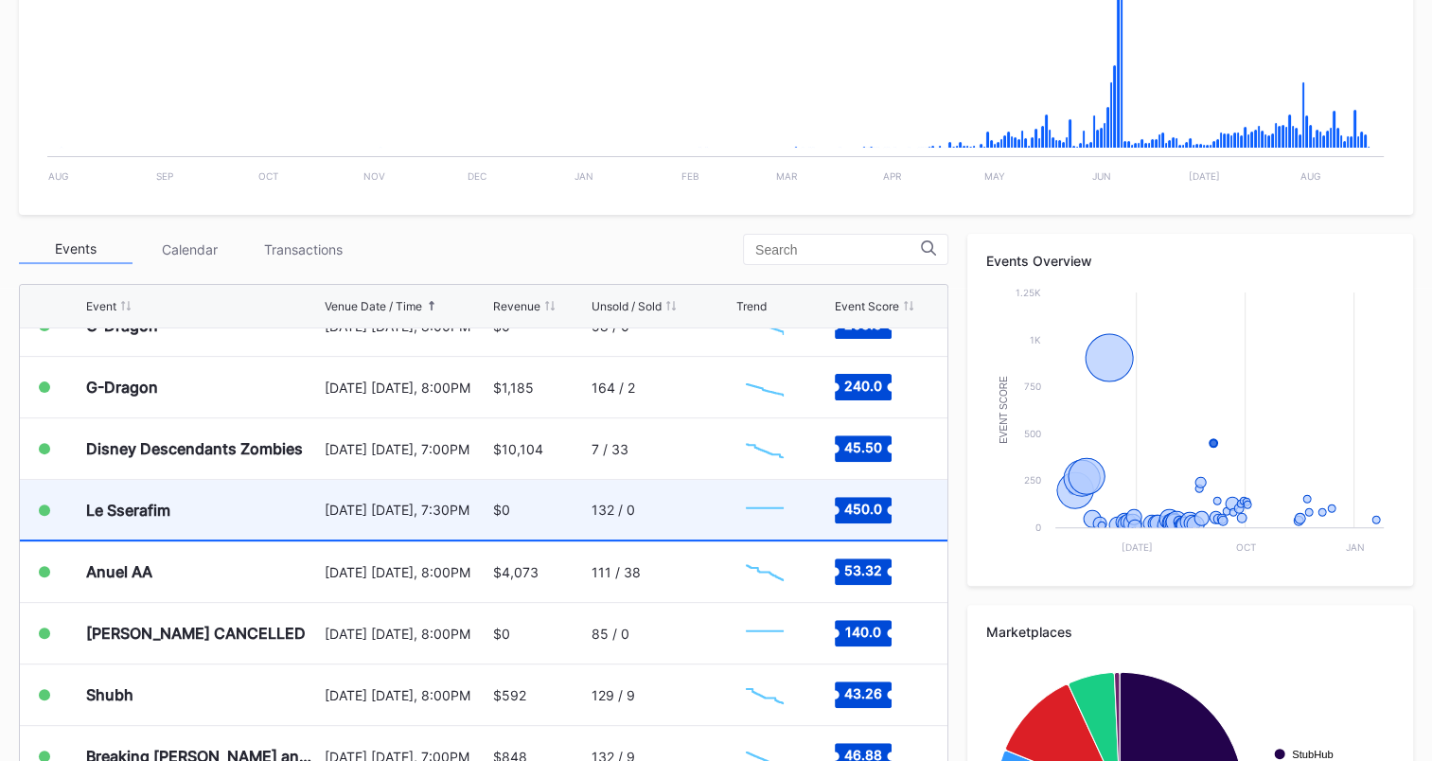
click at [691, 496] on div "132 / 0" at bounding box center [661, 510] width 140 height 60
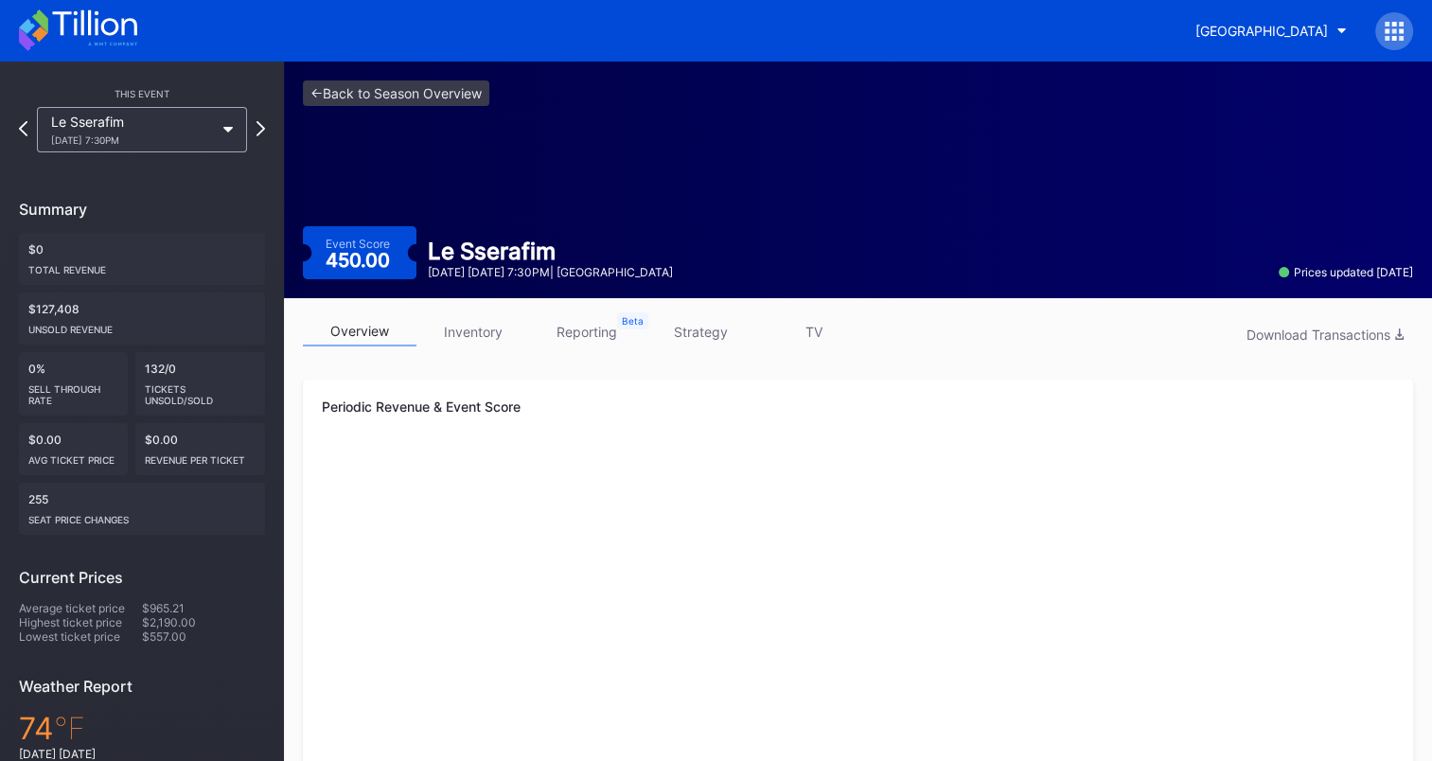
click at [682, 323] on link "strategy" at bounding box center [700, 331] width 114 height 29
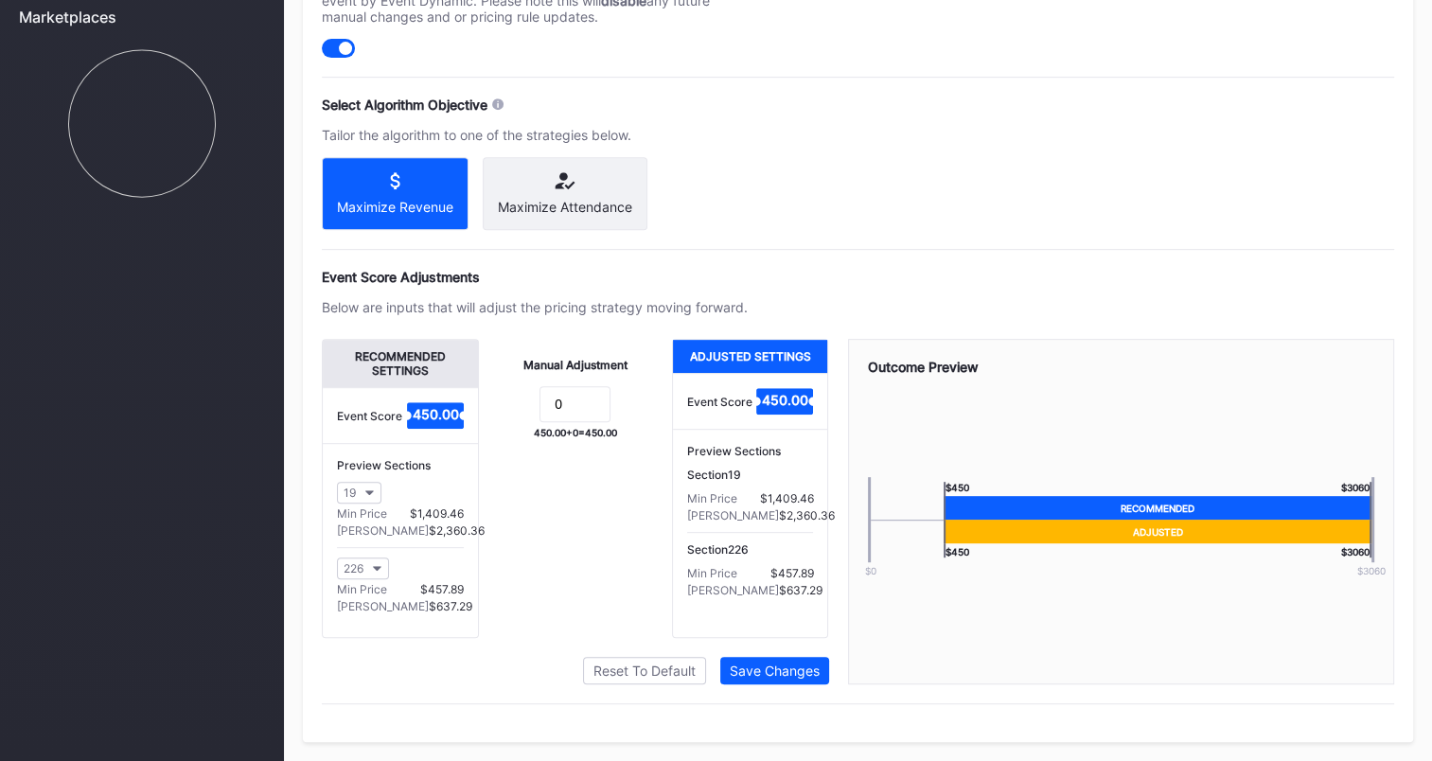
scroll to position [813, 0]
click at [589, 386] on input "0" at bounding box center [574, 404] width 71 height 36
type input "-10"
click at [765, 667] on div "Save Changes" at bounding box center [775, 670] width 90 height 16
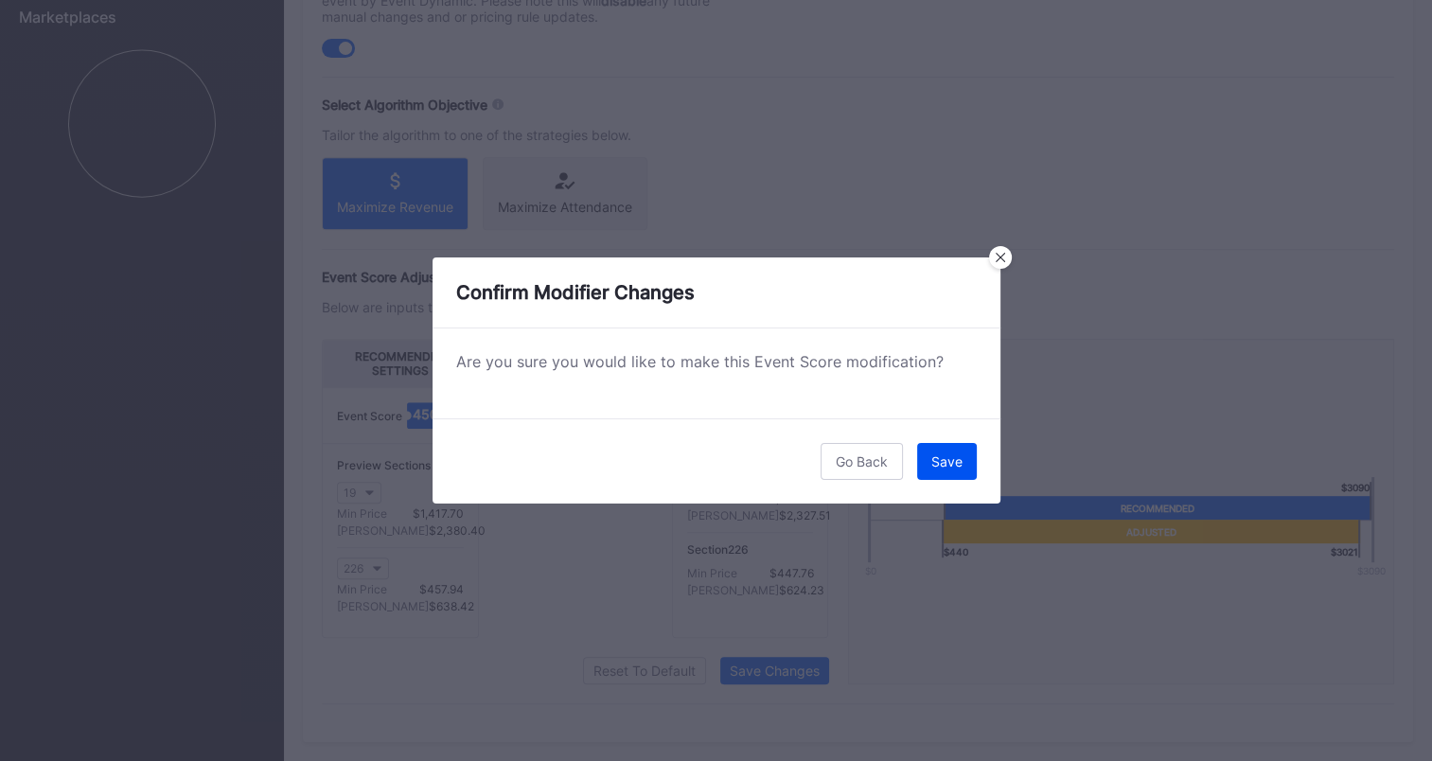
click at [961, 454] on div "Save" at bounding box center [946, 461] width 31 height 16
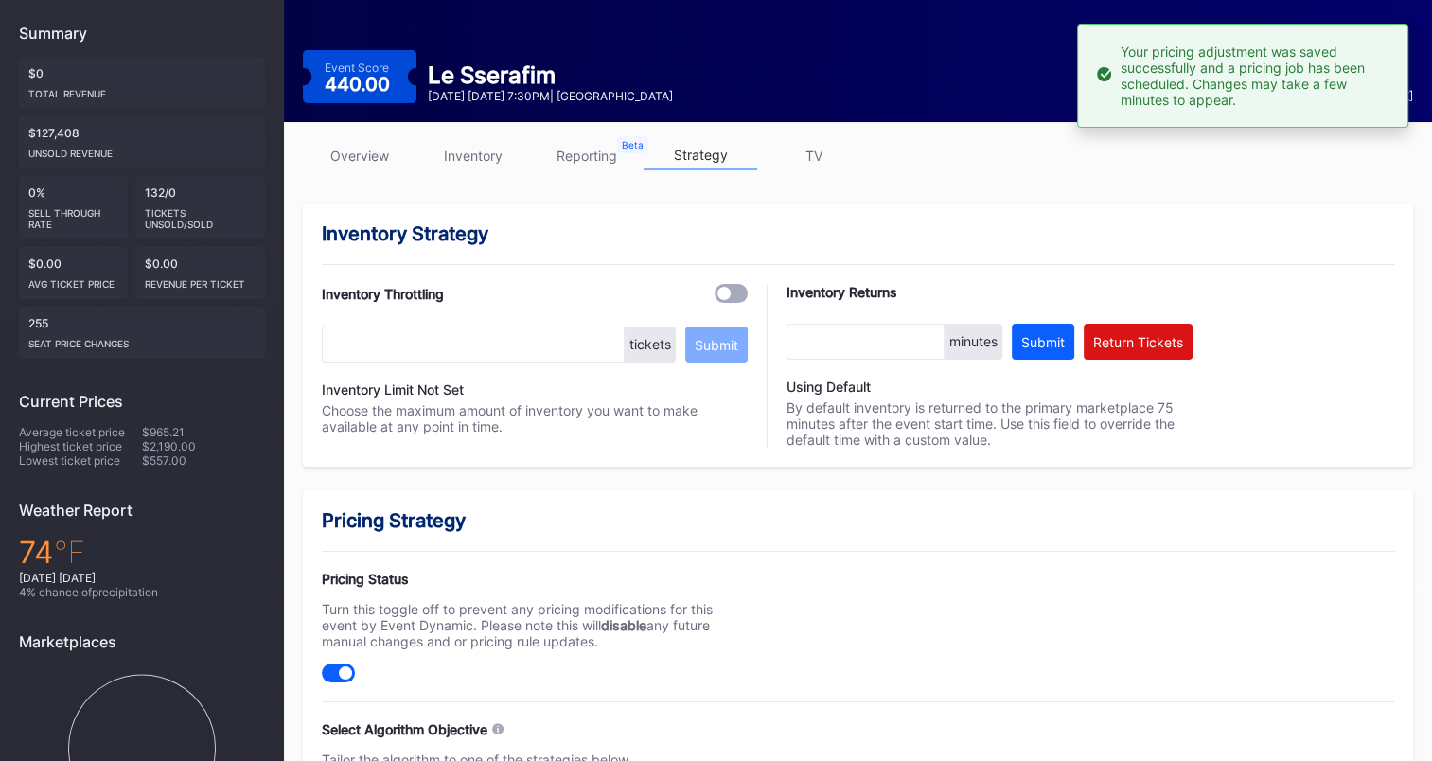
scroll to position [0, 0]
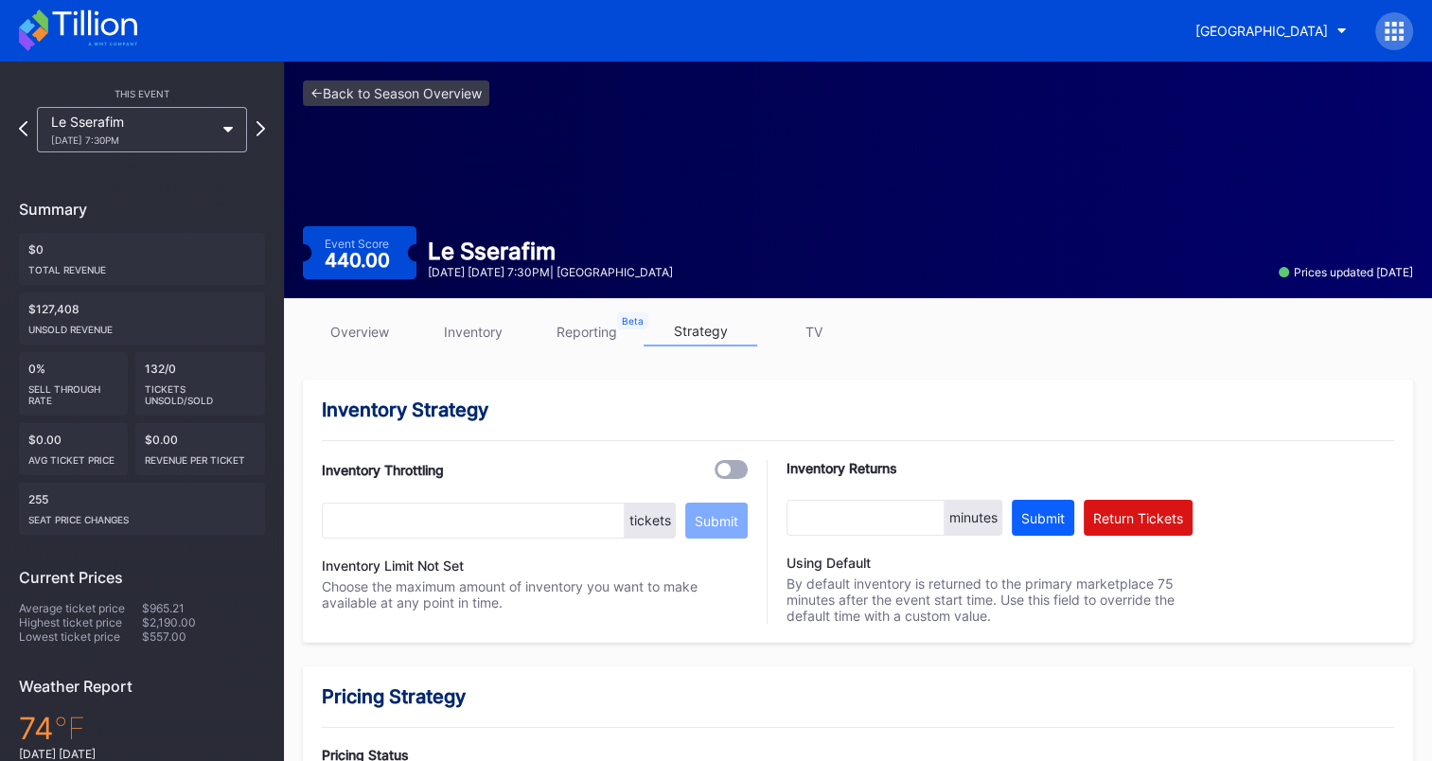
click at [87, 21] on icon at bounding box center [78, 30] width 118 height 42
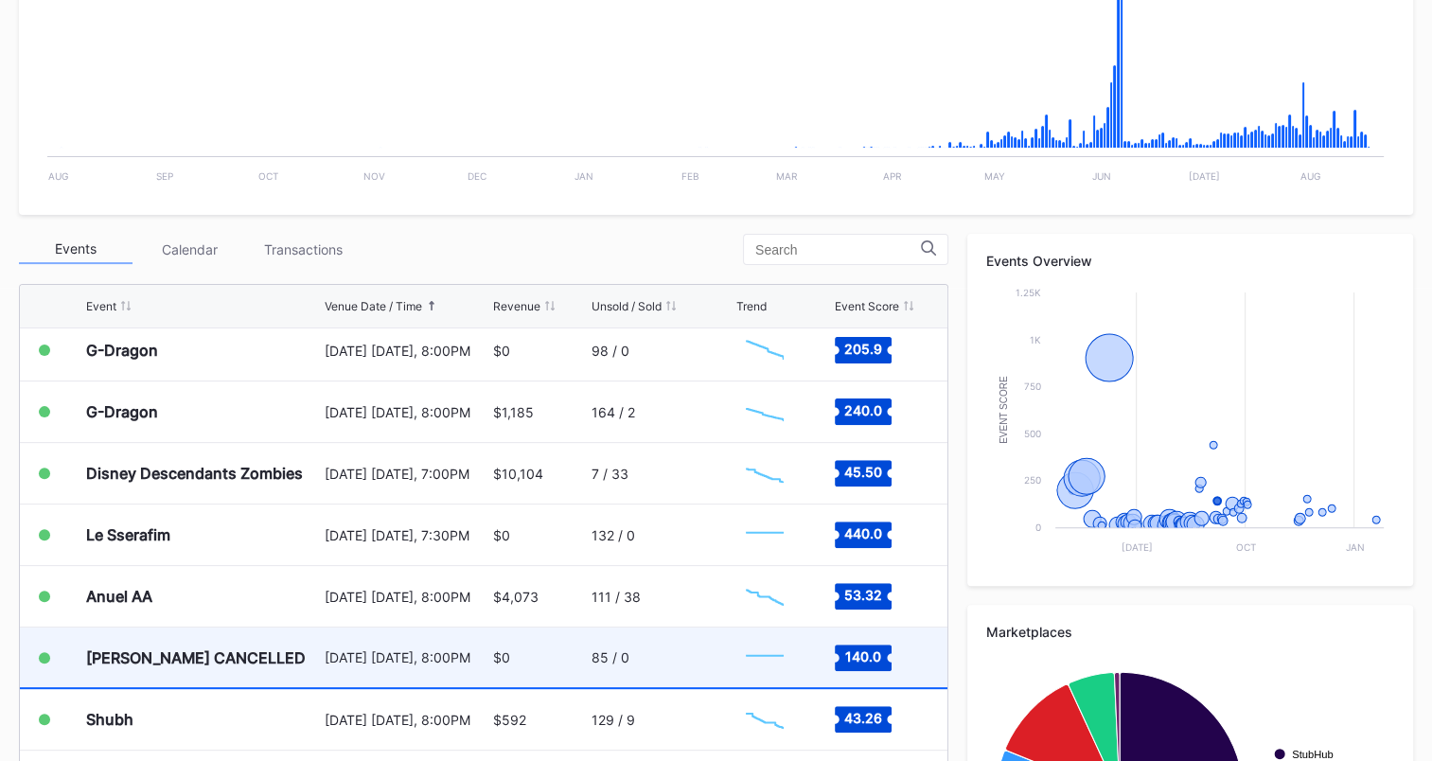
scroll to position [2063, 0]
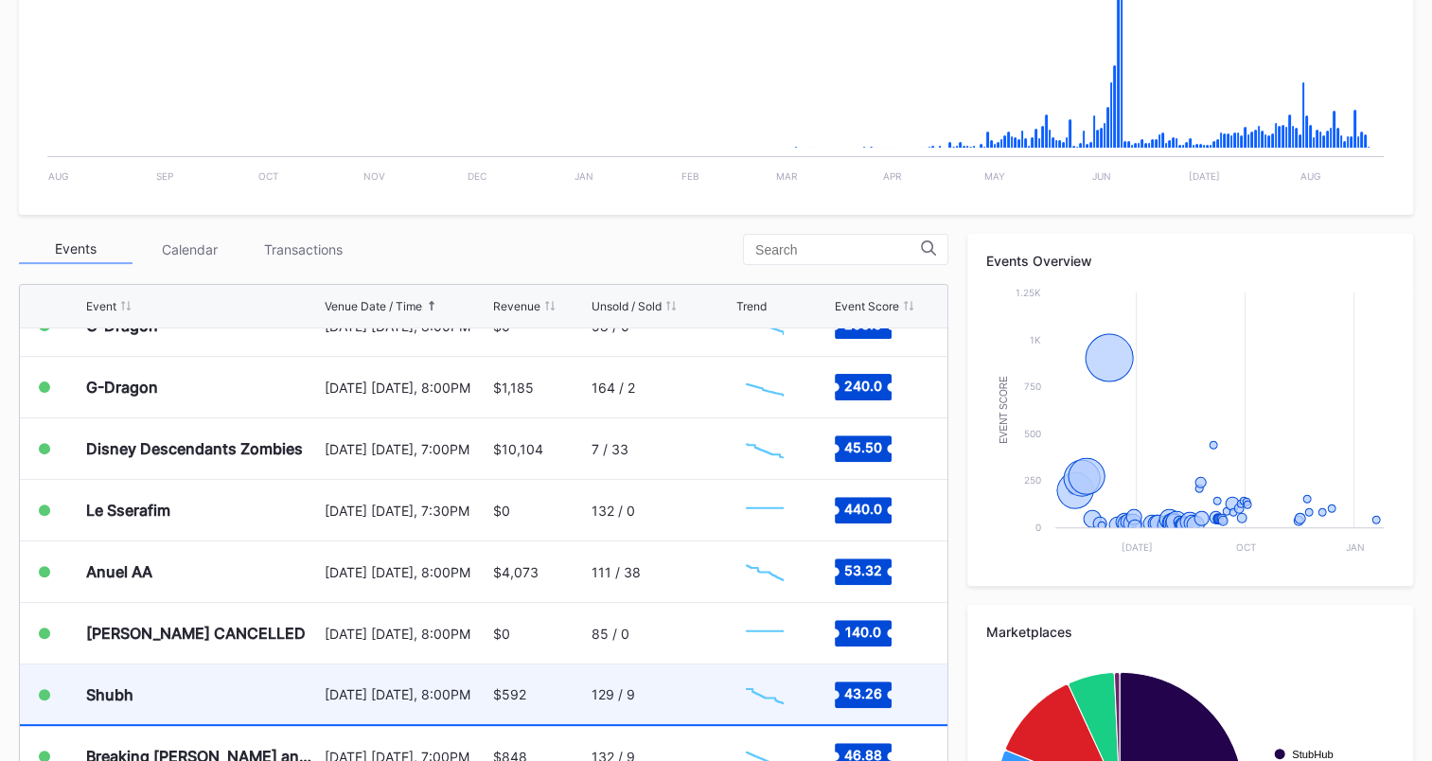
click at [110, 696] on div "Shubh" at bounding box center [109, 694] width 47 height 19
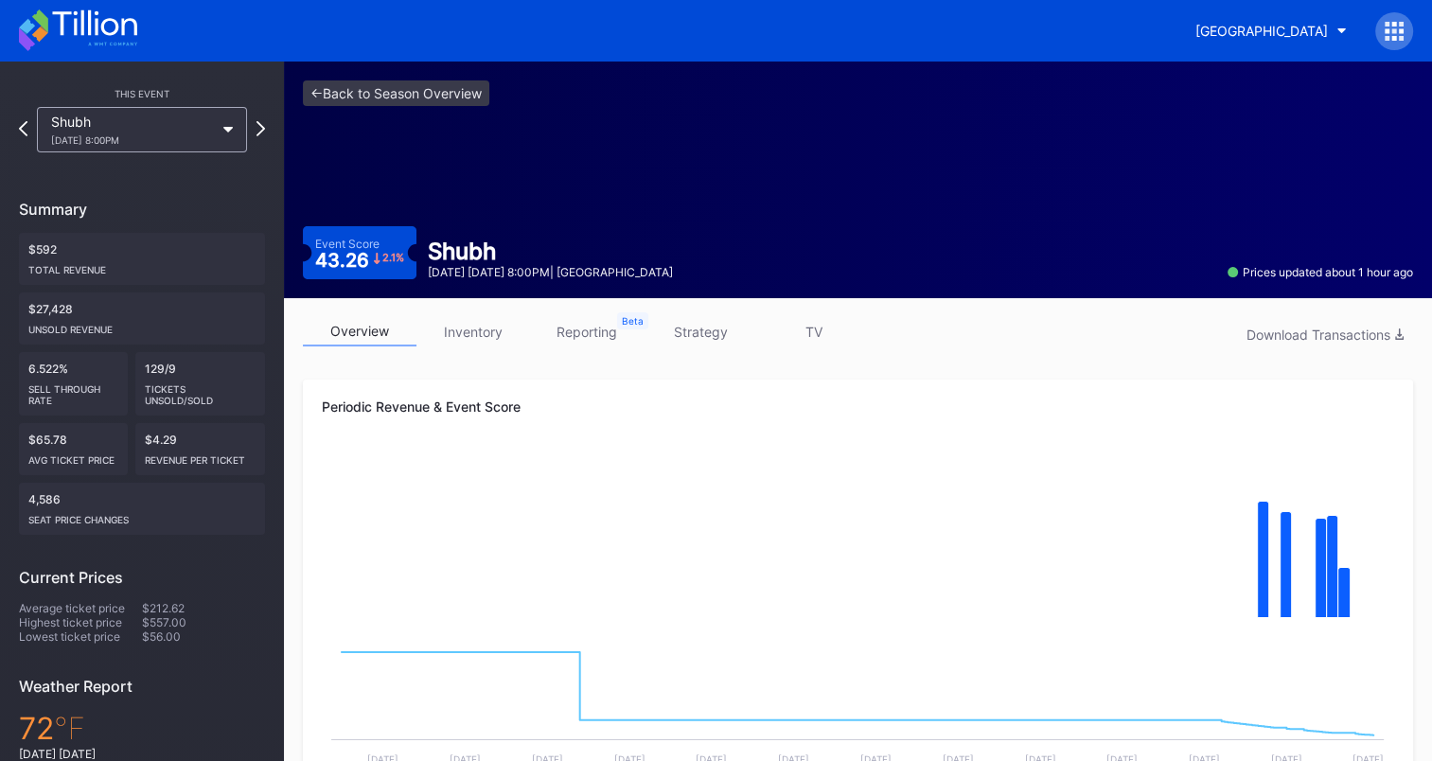
click at [87, 35] on icon at bounding box center [78, 30] width 118 height 42
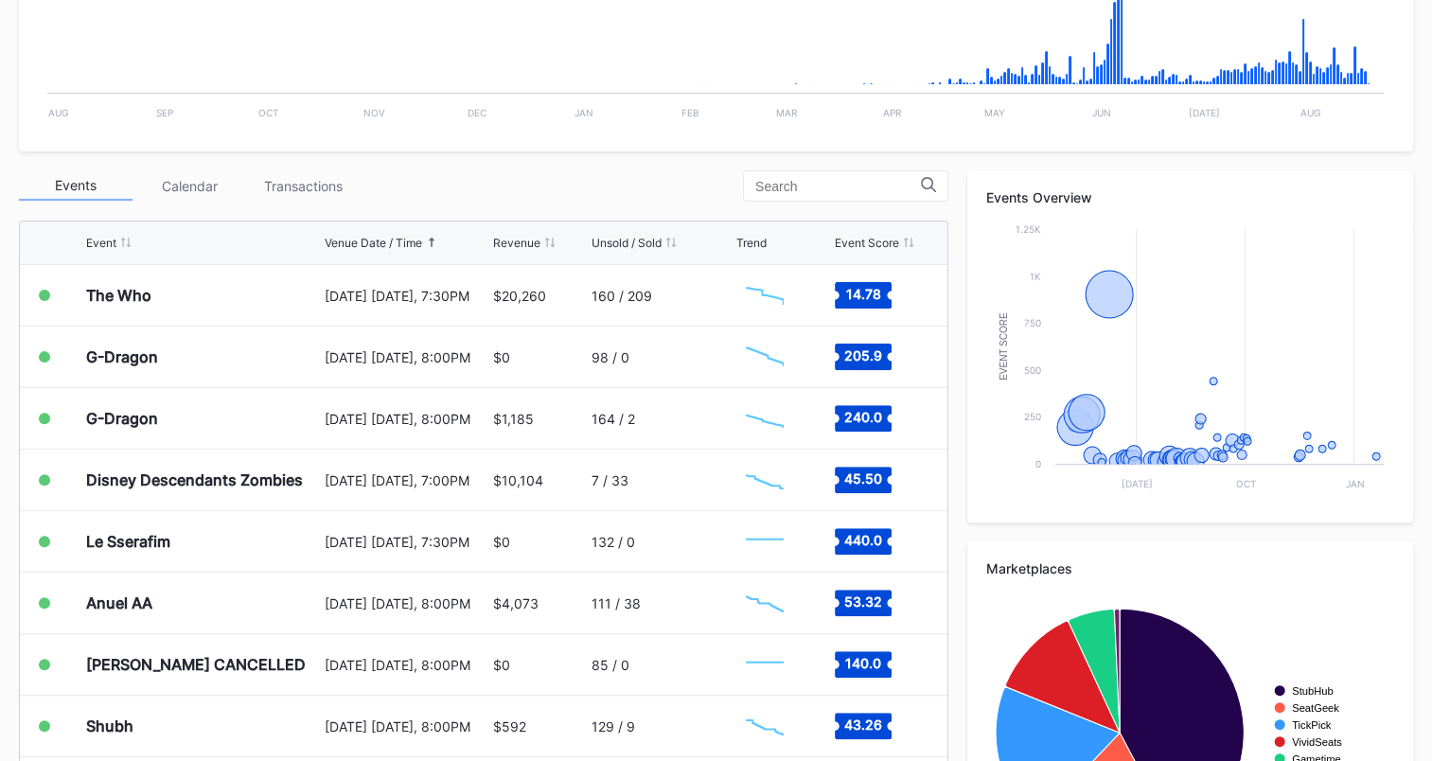
scroll to position [568, 0]
